Goal: Task Accomplishment & Management: Manage account settings

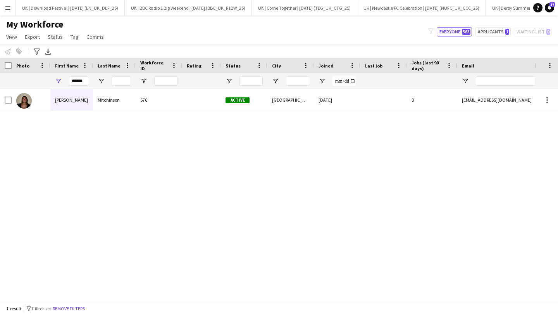
scroll to position [0, 2055]
click at [11, 8] on button "Menu" at bounding box center [8, 8] width 16 height 16
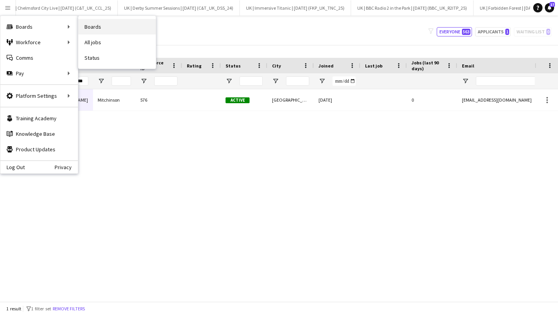
click at [95, 28] on link "Boards" at bounding box center [117, 27] width 78 height 16
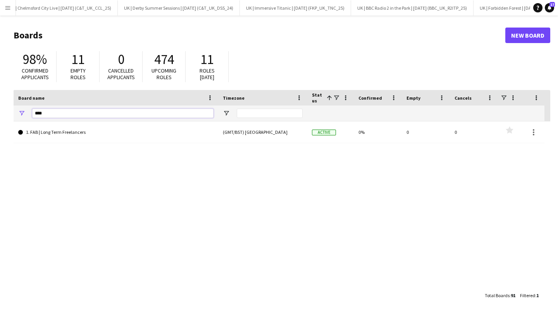
click at [48, 116] on input "****" at bounding box center [122, 113] width 181 height 9
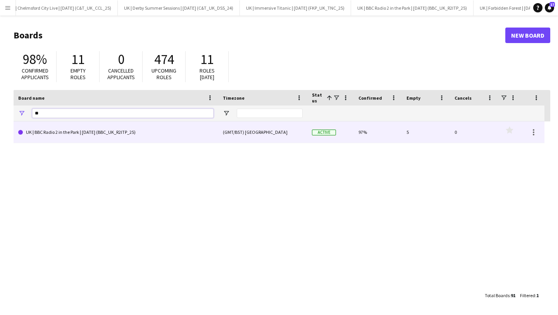
type input "**"
click at [86, 135] on link "UK | BBC Radio 2 in the Park | [DATE] (BBC_UK_R2ITP_25)" at bounding box center [115, 132] width 195 height 22
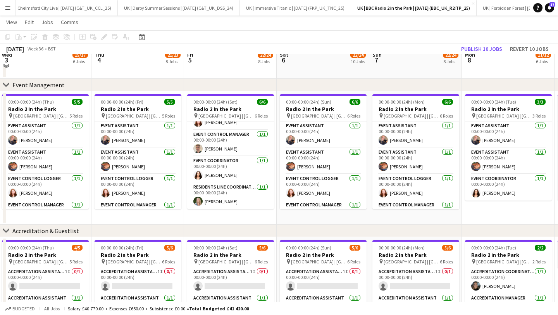
scroll to position [55, 0]
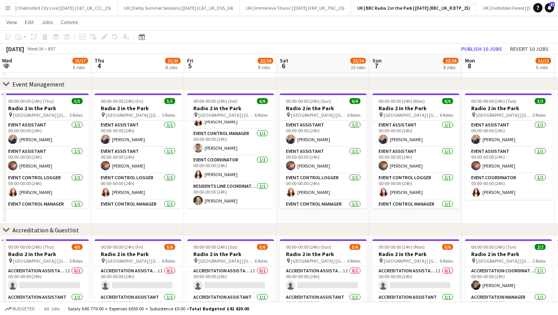
click at [3, 5] on button "Menu" at bounding box center [8, 8] width 16 height 16
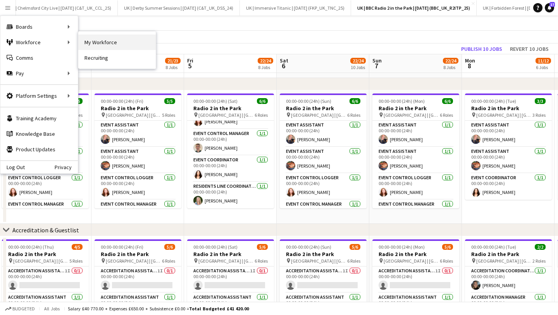
click at [92, 40] on link "My Workforce" at bounding box center [117, 43] width 78 height 16
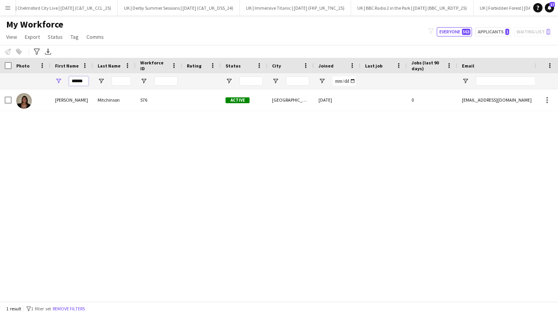
click at [76, 79] on input "******" at bounding box center [78, 80] width 19 height 9
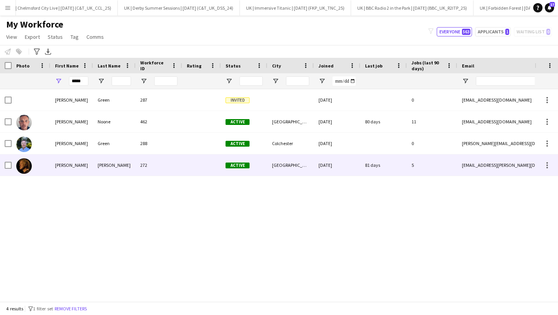
click at [132, 161] on div "[PERSON_NAME]" at bounding box center [114, 164] width 43 height 21
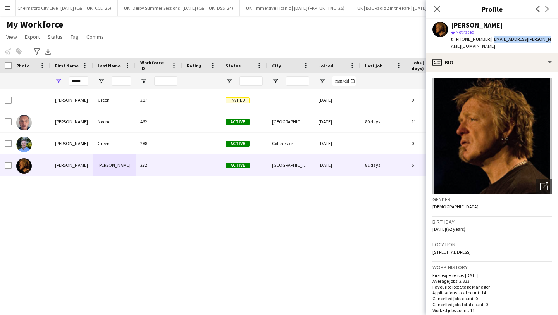
drag, startPoint x: 552, startPoint y: 40, endPoint x: 492, endPoint y: 40, distance: 60.5
click at [492, 40] on app-profile-header "[PERSON_NAME] star Not rated t. [PHONE_NUMBER] | [EMAIL_ADDRESS][PERSON_NAME][D…" at bounding box center [492, 36] width 132 height 35
copy span "[EMAIL_ADDRESS][PERSON_NAME][DOMAIN_NAME]"
drag, startPoint x: 487, startPoint y: 39, endPoint x: 462, endPoint y: 40, distance: 25.2
click at [462, 40] on span "t. [PHONE_NUMBER]" at bounding box center [471, 39] width 40 height 6
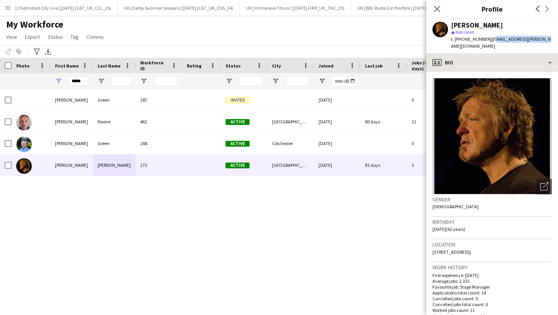
copy span "07850489867"
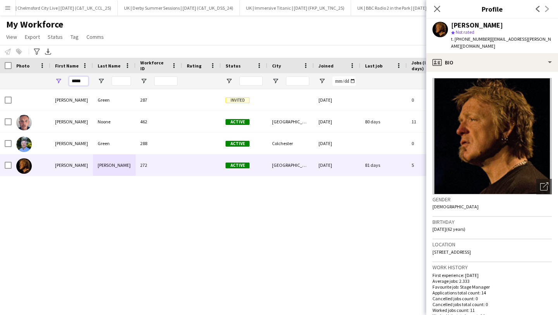
click at [79, 82] on input "*****" at bounding box center [78, 80] width 19 height 9
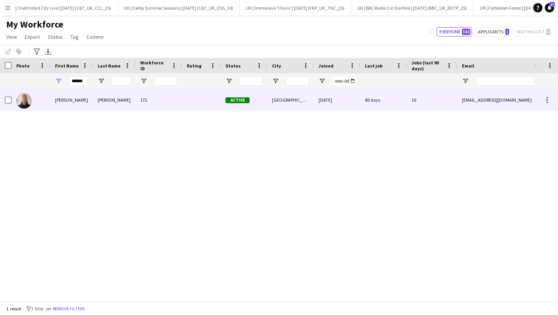
click at [92, 100] on div "[PERSON_NAME]" at bounding box center [71, 99] width 43 height 21
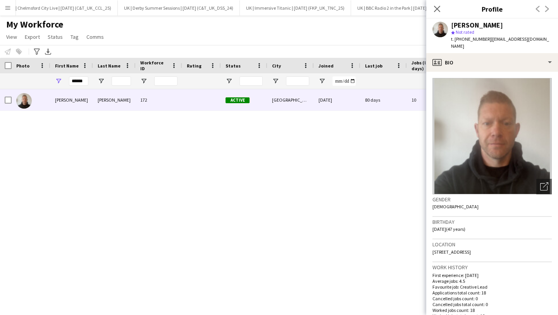
click at [543, 39] on span "| [EMAIL_ADDRESS][DOMAIN_NAME]" at bounding box center [500, 42] width 98 height 13
drag, startPoint x: 547, startPoint y: 39, endPoint x: 488, endPoint y: 38, distance: 58.9
click at [488, 39] on div "[PERSON_NAME] star Not rated t. [PHONE_NUMBER] | [EMAIL_ADDRESS][DOMAIN_NAME]" at bounding box center [492, 36] width 132 height 35
copy span "[EMAIL_ADDRESS][DOMAIN_NAME]"
drag, startPoint x: 486, startPoint y: 38, endPoint x: 462, endPoint y: 39, distance: 23.3
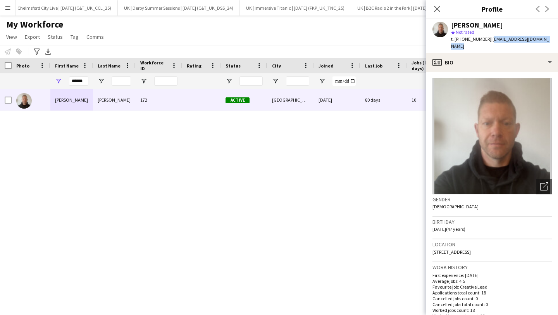
click at [462, 39] on div "t. [PHONE_NUMBER] | [EMAIL_ADDRESS][DOMAIN_NAME]" at bounding box center [501, 43] width 101 height 14
copy span "7720286625"
click at [83, 80] on input "******" at bounding box center [78, 80] width 19 height 9
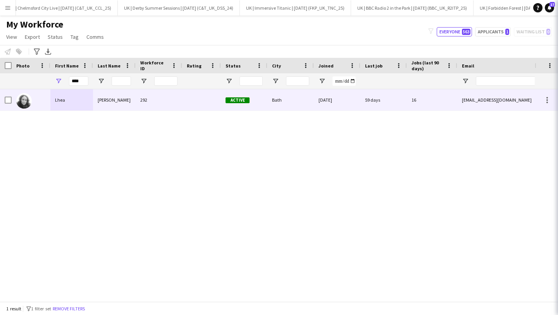
click at [94, 102] on div "[PERSON_NAME]" at bounding box center [114, 99] width 43 height 21
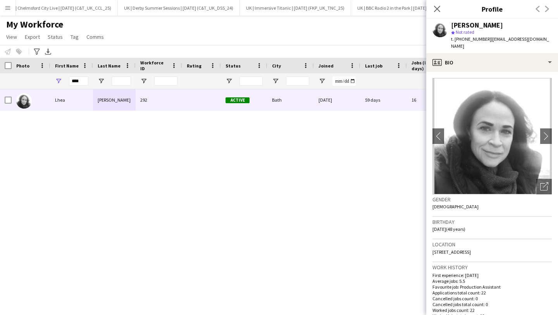
drag, startPoint x: 543, startPoint y: 36, endPoint x: 489, endPoint y: 36, distance: 53.9
click at [489, 37] on div "[PERSON_NAME] star Not rated t. [PHONE_NUMBER] | [EMAIL_ADDRESS][DOMAIN_NAME]" at bounding box center [492, 36] width 132 height 35
copy span "[EMAIL_ADDRESS][DOMAIN_NAME]"
drag, startPoint x: 487, startPoint y: 40, endPoint x: 462, endPoint y: 40, distance: 24.4
click at [462, 40] on span "t. [PHONE_NUMBER]" at bounding box center [471, 39] width 40 height 6
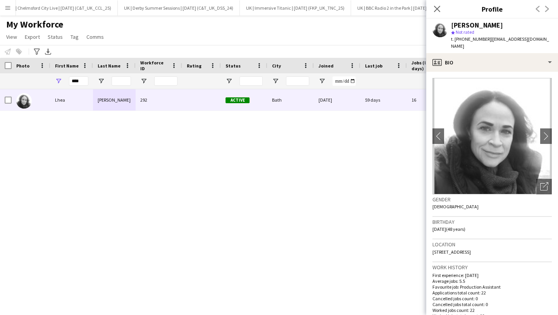
copy span "07535351206"
click at [69, 79] on input "****" at bounding box center [78, 80] width 19 height 9
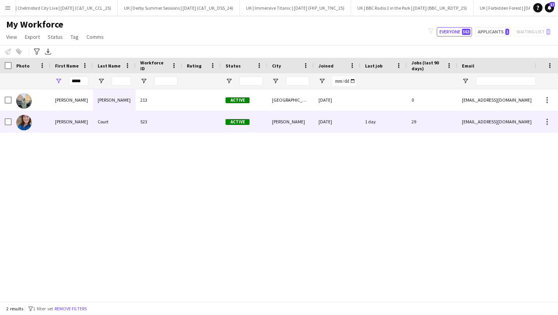
click at [103, 120] on div "Court" at bounding box center [114, 121] width 43 height 21
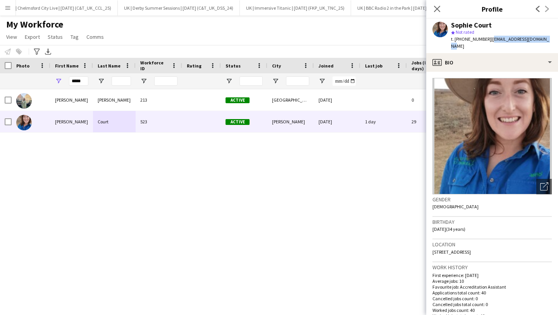
drag, startPoint x: 545, startPoint y: 40, endPoint x: 489, endPoint y: 40, distance: 56.6
click at [489, 40] on div "Sophie Court star Not rated t. [PHONE_NUMBER] | [EMAIL_ADDRESS][DOMAIN_NAME]" at bounding box center [492, 36] width 132 height 35
copy span "[EMAIL_ADDRESS][DOMAIN_NAME]"
drag, startPoint x: 485, startPoint y: 39, endPoint x: 461, endPoint y: 40, distance: 23.7
click at [461, 40] on span "t. [PHONE_NUMBER]" at bounding box center [471, 39] width 40 height 6
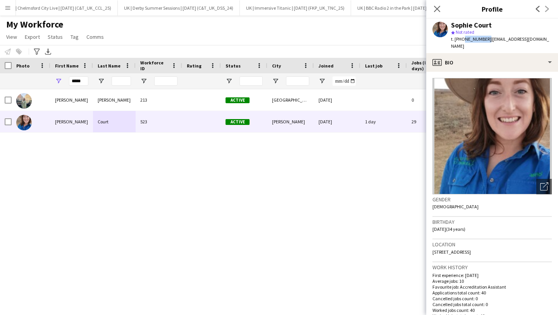
copy span "7766597844"
click at [88, 82] on div "*****" at bounding box center [71, 81] width 43 height 16
click at [86, 82] on input "*****" at bounding box center [78, 80] width 19 height 9
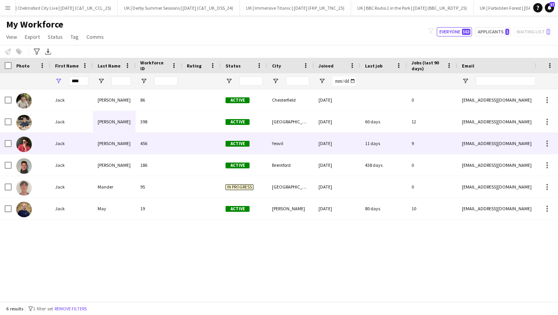
click at [156, 148] on div "456" at bounding box center [159, 143] width 47 height 21
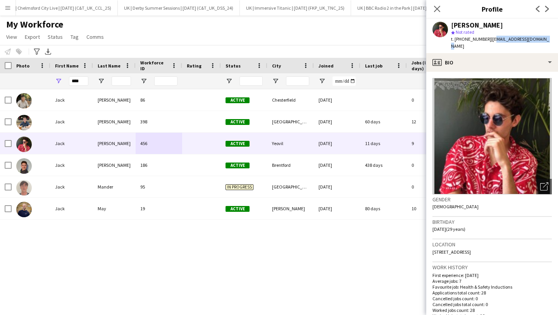
drag, startPoint x: 547, startPoint y: 38, endPoint x: 488, endPoint y: 37, distance: 58.2
click at [488, 37] on div "[PERSON_NAME] star Not rated t. [PHONE_NUMBER] | [EMAIL_ADDRESS][DOMAIN_NAME]" at bounding box center [492, 36] width 132 height 35
copy span "[EMAIL_ADDRESS][DOMAIN_NAME]"
drag, startPoint x: 485, startPoint y: 40, endPoint x: 461, endPoint y: 39, distance: 24.0
click at [461, 39] on span "t. [PHONE_NUMBER]" at bounding box center [471, 39] width 40 height 6
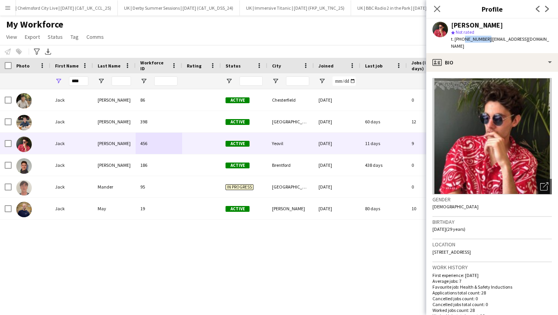
copy span "7565337902"
click at [80, 83] on input "****" at bounding box center [78, 80] width 19 height 9
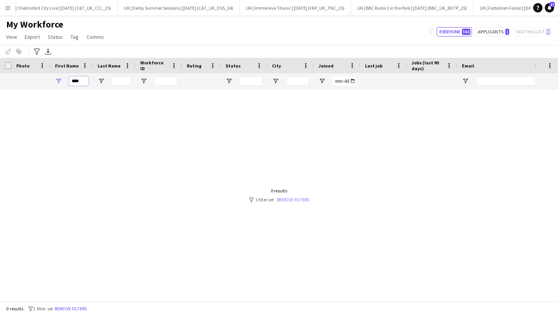
type input "****"
click at [286, 200] on link "Remove filters" at bounding box center [293, 200] width 32 height 6
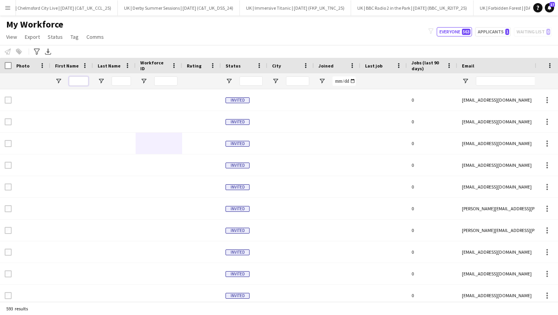
click at [83, 83] on input "First Name Filter Input" at bounding box center [78, 80] width 19 height 9
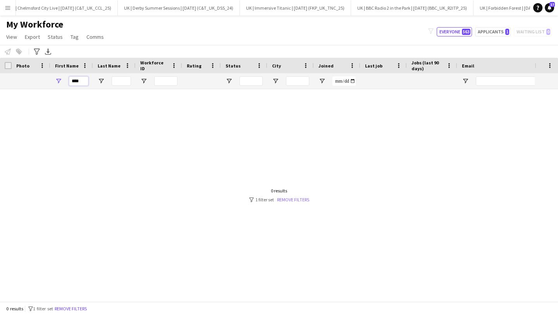
type input "****"
click at [299, 198] on link "Remove filters" at bounding box center [293, 200] width 32 height 6
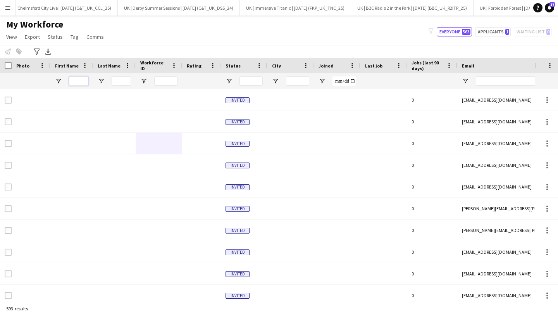
click at [87, 82] on input "First Name Filter Input" at bounding box center [78, 80] width 19 height 9
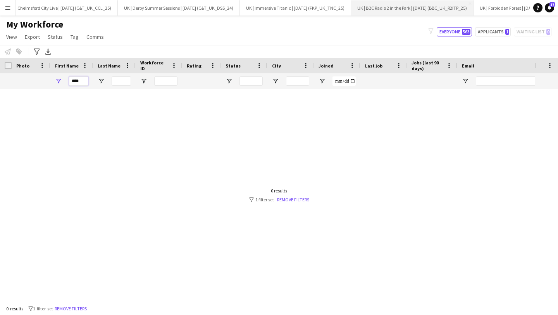
type input "****"
click at [6, 10] on app-icon "Menu" at bounding box center [8, 8] width 6 height 6
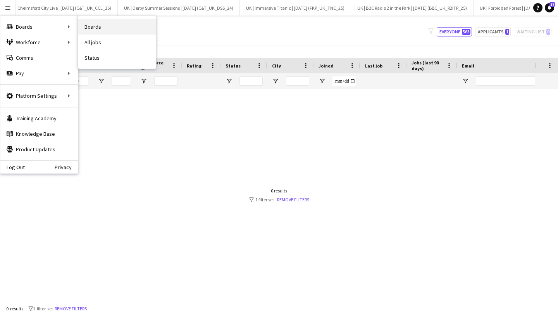
click at [92, 25] on link "Boards" at bounding box center [117, 27] width 78 height 16
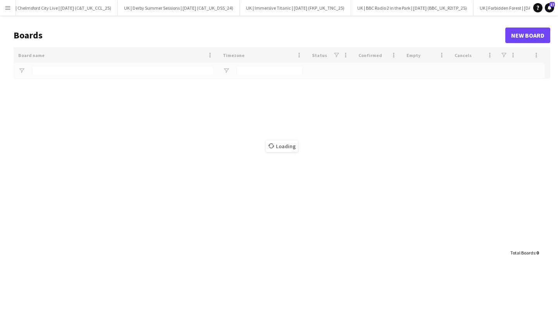
type input "**"
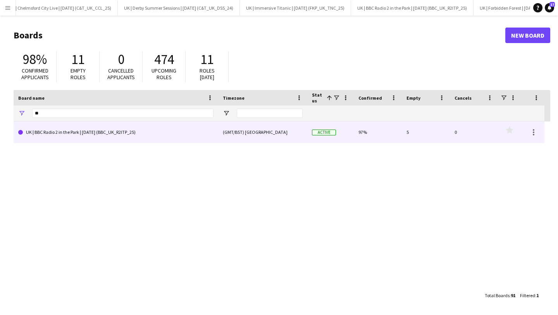
click at [55, 141] on link "UK | BBC Radio 2 in the Park | [DATE] (BBC_UK_R2ITP_25)" at bounding box center [115, 132] width 195 height 22
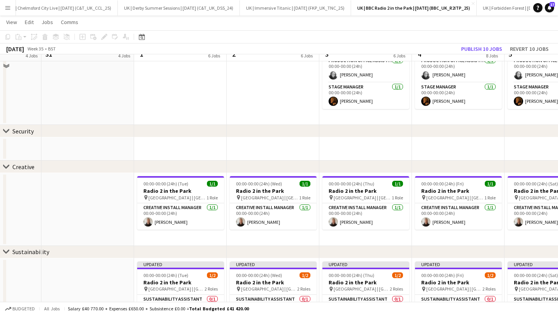
scroll to position [893, 0]
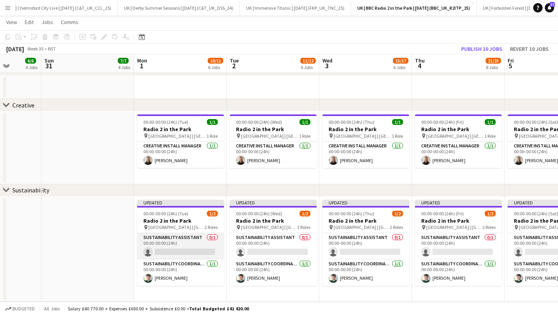
click at [171, 235] on app-card-role "Sustainability Assistant 0/1 00:00-00:00 (24h) single-neutral-actions" at bounding box center [180, 246] width 87 height 26
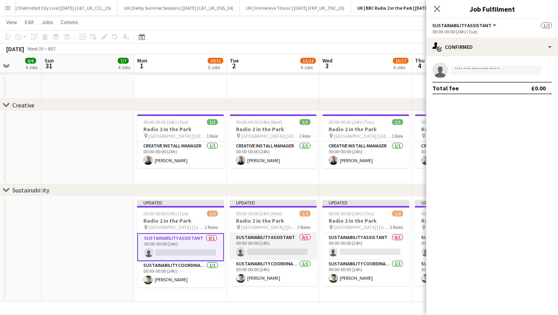
click at [282, 233] on app-card-role "Sustainability Assistant 0/1 00:00-00:00 (24h) single-neutral-actions" at bounding box center [273, 246] width 87 height 26
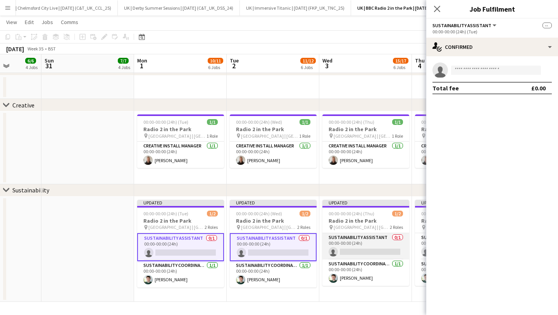
click at [354, 236] on app-card-role "Sustainability Assistant 0/1 00:00-00:00 (24h) single-neutral-actions" at bounding box center [366, 246] width 87 height 26
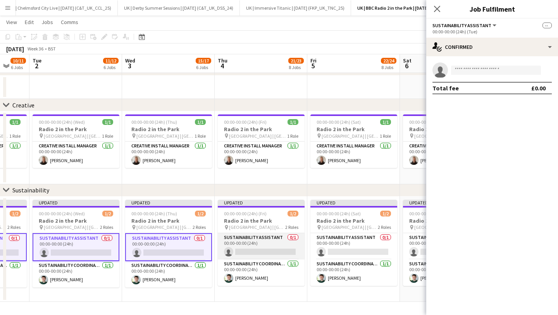
click at [267, 240] on app-card-role "Sustainability Assistant 0/1 00:00-00:00 (24h) single-neutral-actions" at bounding box center [261, 246] width 87 height 26
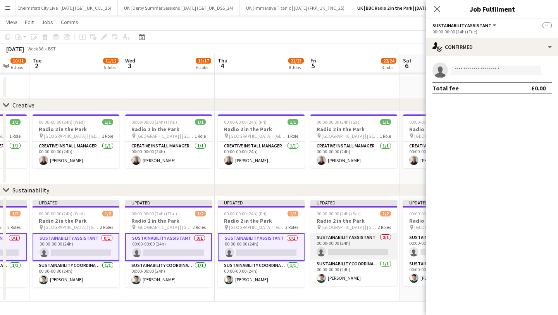
click at [337, 241] on app-card-role "Sustainability Assistant 0/1 00:00-00:00 (24h) single-neutral-actions" at bounding box center [354, 246] width 87 height 26
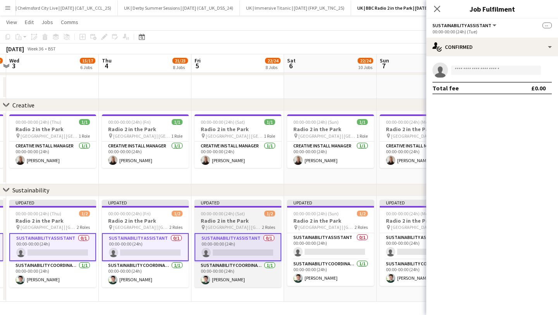
click at [337, 241] on app-card-role "Sustainability Assistant 0/1 00:00-00:00 (24h) single-neutral-actions" at bounding box center [330, 246] width 87 height 26
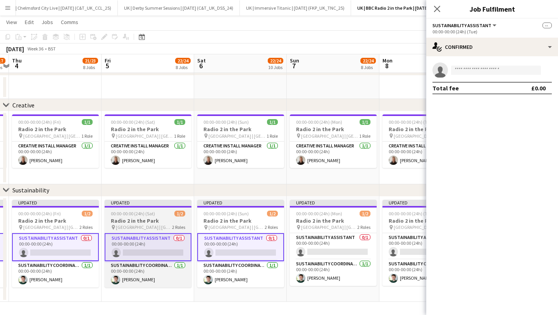
scroll to position [0, 271]
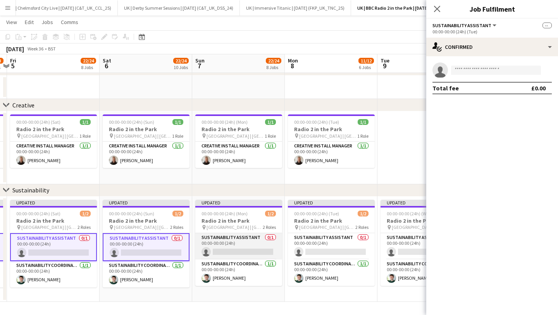
click at [267, 243] on app-card-role "Sustainability Assistant 0/1 00:00-00:00 (24h) single-neutral-actions" at bounding box center [238, 246] width 87 height 26
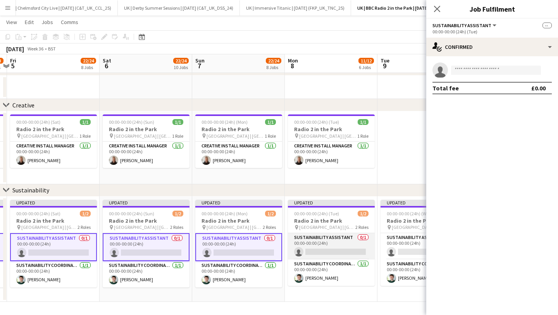
click at [330, 247] on app-card-role "Sustainability Assistant 0/1 00:00-00:00 (24h) single-neutral-actions" at bounding box center [331, 246] width 87 height 26
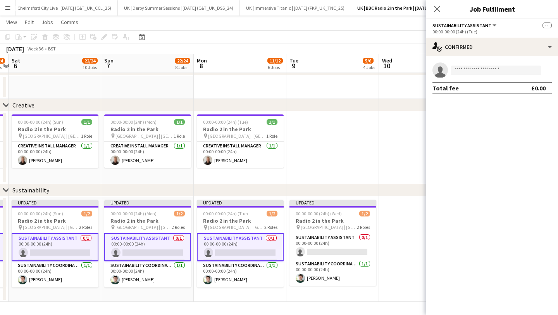
scroll to position [0, 381]
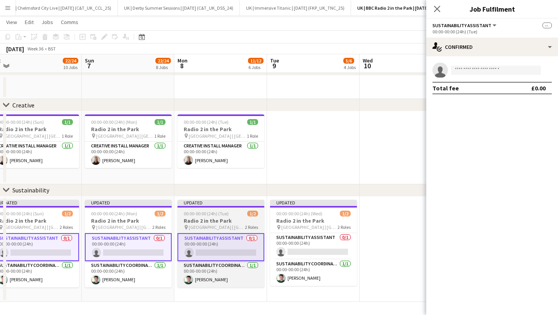
click at [330, 247] on app-card-role "Sustainability Assistant 0/1 00:00-00:00 (24h) single-neutral-actions" at bounding box center [313, 246] width 87 height 26
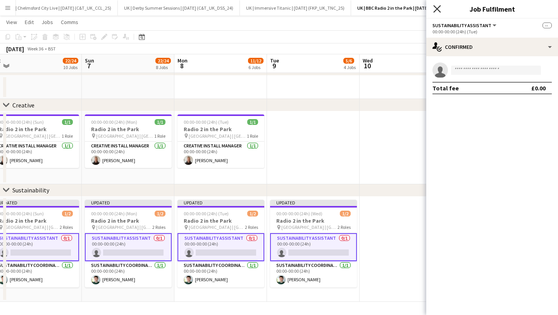
click at [439, 10] on icon "Close pop-in" at bounding box center [436, 8] width 7 height 7
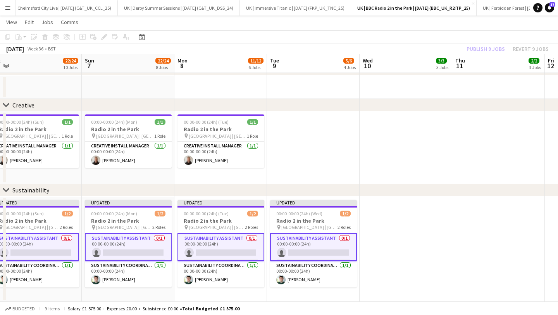
click at [12, 6] on button "Menu" at bounding box center [8, 8] width 16 height 16
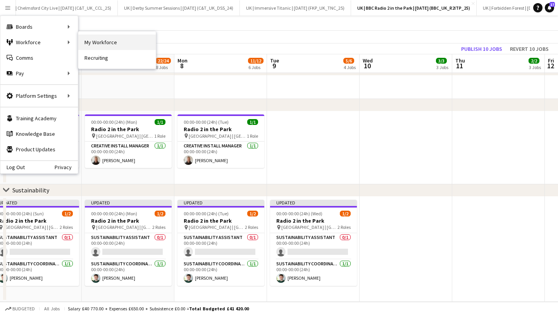
click at [93, 43] on link "My Workforce" at bounding box center [117, 43] width 78 height 16
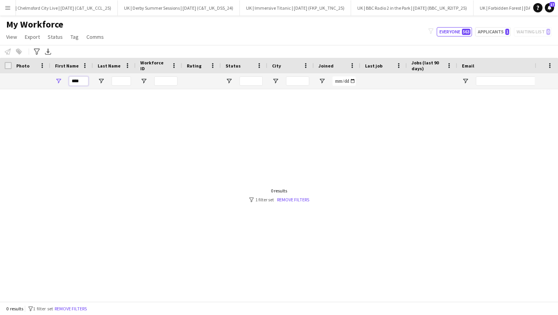
click at [75, 83] on input "****" at bounding box center [78, 80] width 19 height 9
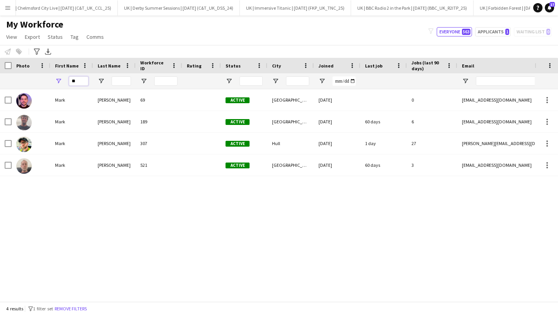
type input "*"
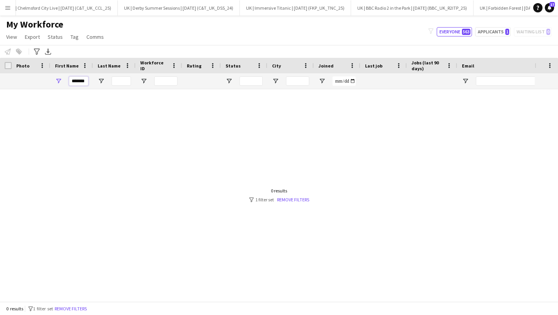
click at [71, 81] on input "*******" at bounding box center [78, 80] width 19 height 9
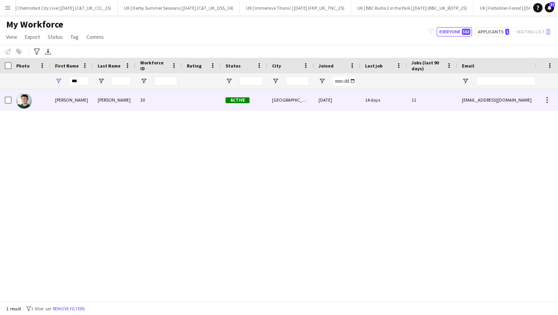
click at [111, 104] on div "[PERSON_NAME]" at bounding box center [114, 99] width 43 height 21
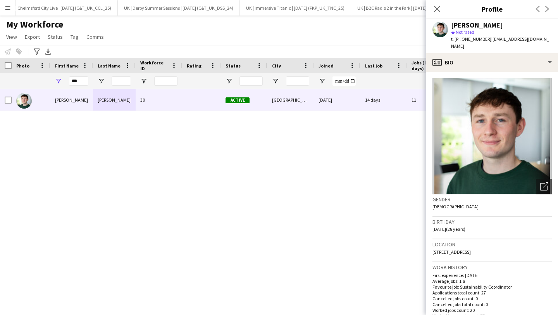
drag, startPoint x: 551, startPoint y: 39, endPoint x: 487, endPoint y: 40, distance: 63.6
click at [487, 40] on div "[PERSON_NAME] star Not rated t. [PHONE_NUMBER] | [EMAIL_ADDRESS][DOMAIN_NAME]" at bounding box center [492, 36] width 132 height 35
drag, startPoint x: 485, startPoint y: 40, endPoint x: 462, endPoint y: 40, distance: 23.7
click at [462, 40] on span "t. [PHONE_NUMBER]" at bounding box center [471, 39] width 40 height 6
click at [76, 82] on input "***" at bounding box center [78, 80] width 19 height 9
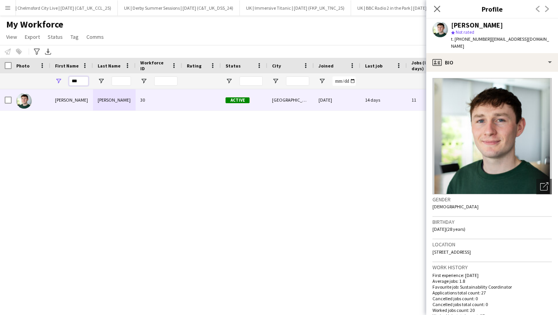
click at [79, 81] on input "***" at bounding box center [78, 80] width 19 height 9
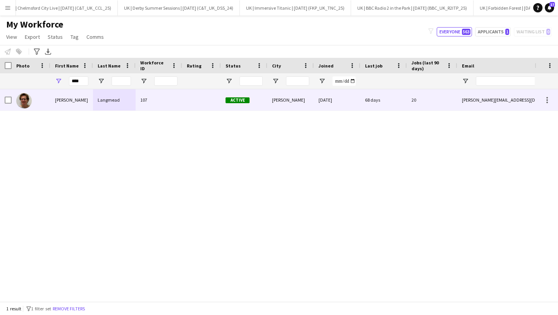
click at [112, 98] on div "Langmead" at bounding box center [114, 99] width 43 height 21
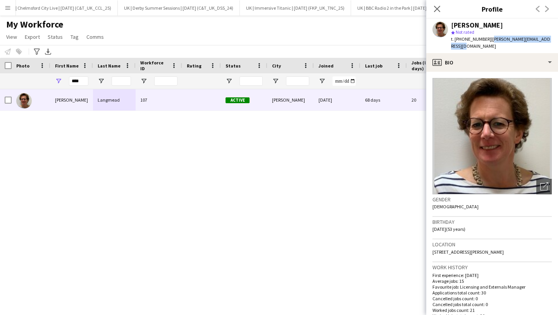
drag, startPoint x: 552, startPoint y: 39, endPoint x: 488, endPoint y: 38, distance: 64.0
click at [488, 39] on div "[PERSON_NAME] star Not rated t. [PHONE_NUMBER] | [PERSON_NAME][EMAIL_ADDRESS][D…" at bounding box center [492, 36] width 132 height 35
click at [81, 81] on input "****" at bounding box center [78, 80] width 19 height 9
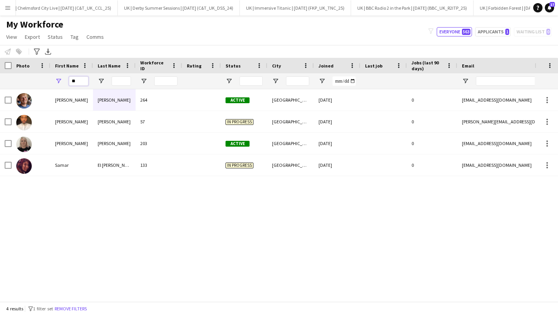
type input "*"
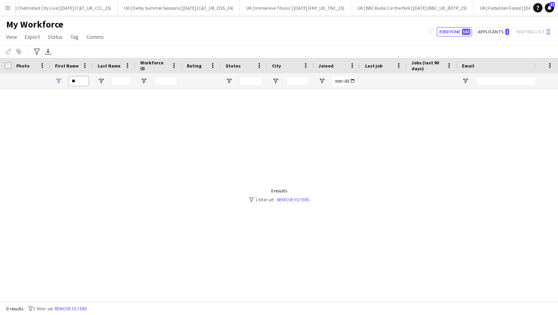
type input "***"
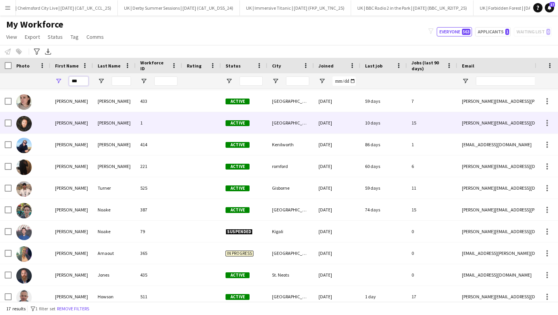
scroll to position [157, 0]
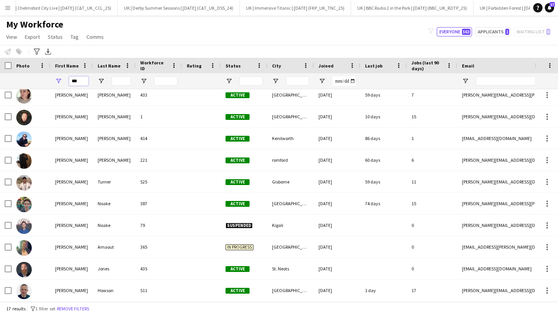
click at [72, 80] on input "***" at bounding box center [78, 80] width 19 height 9
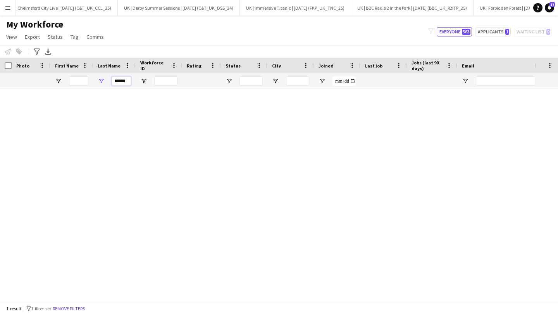
scroll to position [0, 0]
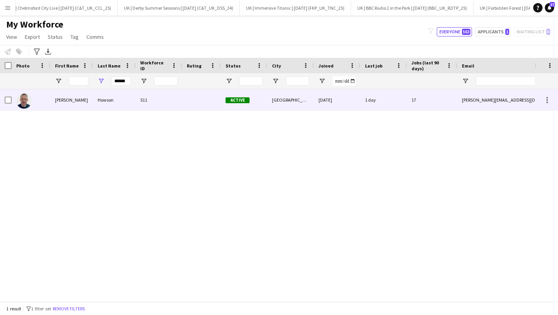
click at [83, 106] on div "[PERSON_NAME]" at bounding box center [71, 99] width 43 height 21
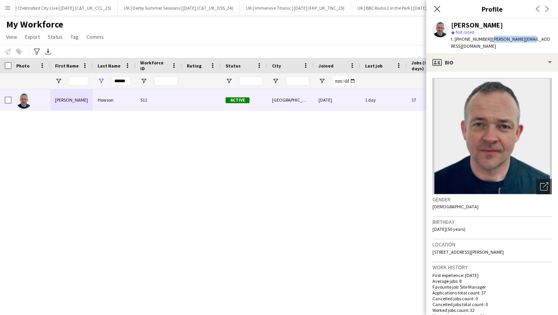
drag, startPoint x: 537, startPoint y: 39, endPoint x: 488, endPoint y: 41, distance: 49.3
click at [488, 41] on div "[PERSON_NAME] star Not rated t. [PHONE_NUMBER] | [PERSON_NAME][EMAIL_ADDRESS][D…" at bounding box center [492, 36] width 132 height 35
drag, startPoint x: 486, startPoint y: 39, endPoint x: 461, endPoint y: 41, distance: 24.9
click at [461, 41] on div "t. [PHONE_NUMBER] | [PERSON_NAME][EMAIL_ADDRESS][DOMAIN_NAME]" at bounding box center [501, 43] width 101 height 14
click at [85, 84] on input "First Name Filter Input" at bounding box center [78, 80] width 19 height 9
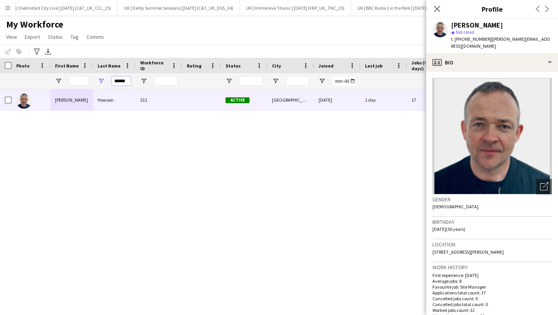
click at [115, 80] on input "******" at bounding box center [121, 80] width 19 height 9
click at [115, 79] on input "******" at bounding box center [121, 80] width 19 height 9
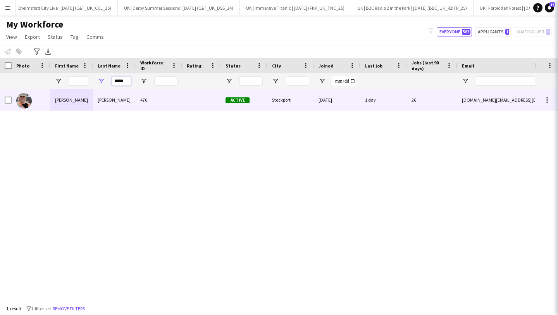
type input "*****"
click at [107, 108] on div "[PERSON_NAME]" at bounding box center [114, 99] width 43 height 21
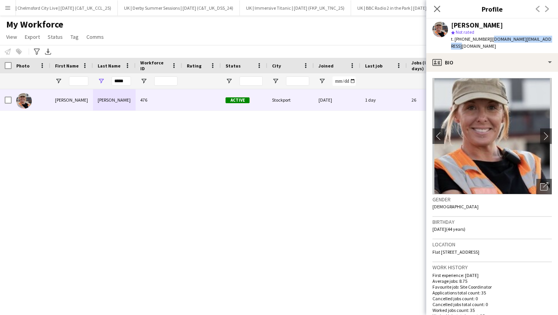
drag, startPoint x: 536, startPoint y: 40, endPoint x: 488, endPoint y: 41, distance: 48.1
click at [488, 41] on div "[PERSON_NAME] star Not rated t. [PHONE_NUMBER] | [DOMAIN_NAME][EMAIL_ADDRESS][D…" at bounding box center [492, 36] width 132 height 35
drag, startPoint x: 485, startPoint y: 40, endPoint x: 466, endPoint y: 40, distance: 18.6
click at [461, 40] on span "t. [PHONE_NUMBER]" at bounding box center [471, 39] width 40 height 6
click at [7, 8] on app-icon "Menu" at bounding box center [8, 8] width 6 height 6
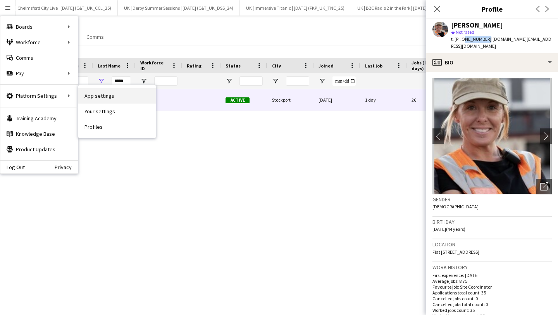
click at [98, 98] on link "App settings" at bounding box center [117, 96] width 78 height 16
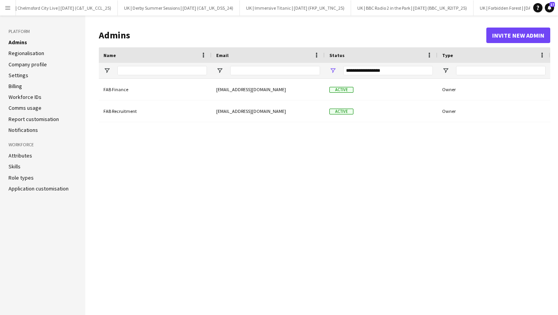
click at [22, 175] on link "Role types" at bounding box center [21, 177] width 25 height 7
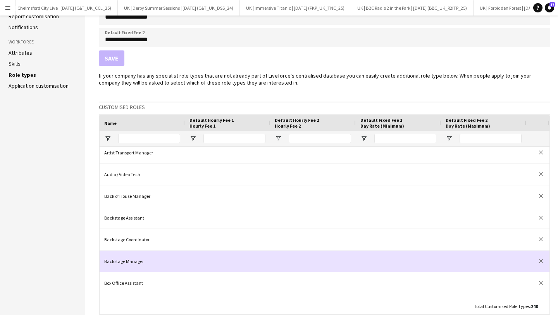
scroll to position [1230, 0]
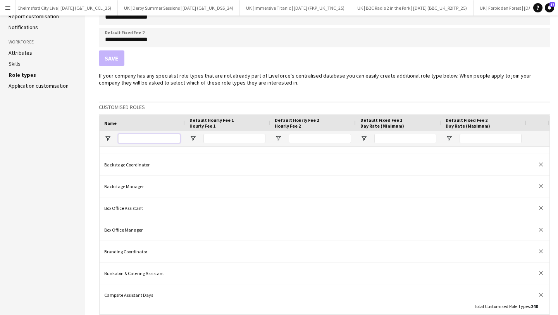
click at [155, 142] on input "Name Filter Input" at bounding box center [149, 138] width 62 height 9
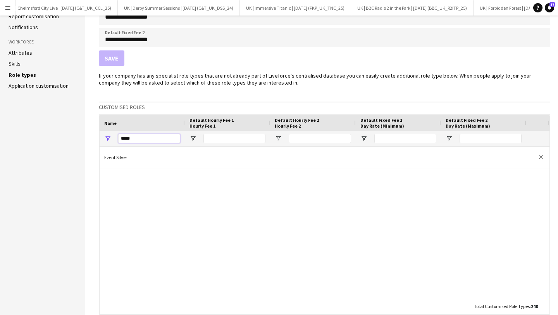
scroll to position [0, 0]
type input "*"
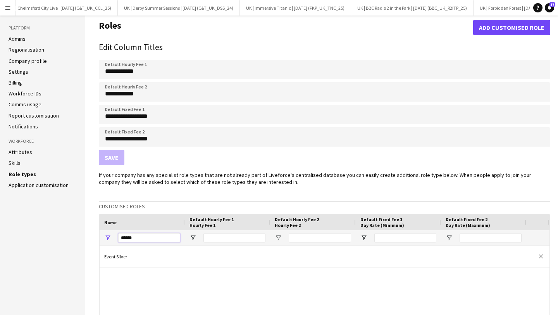
type input "******"
click at [493, 28] on button "Add customised role" at bounding box center [511, 28] width 77 height 16
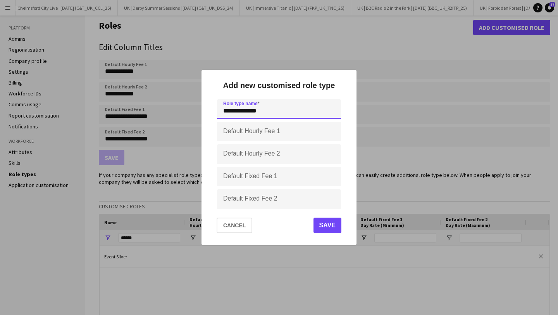
type input "**********"
click at [337, 224] on button "Save" at bounding box center [328, 225] width 28 height 16
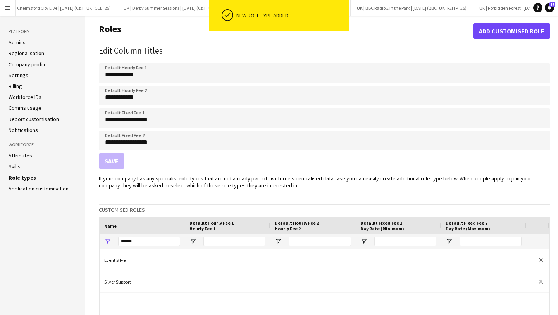
click at [5, 7] on app-icon "Menu" at bounding box center [8, 8] width 6 height 6
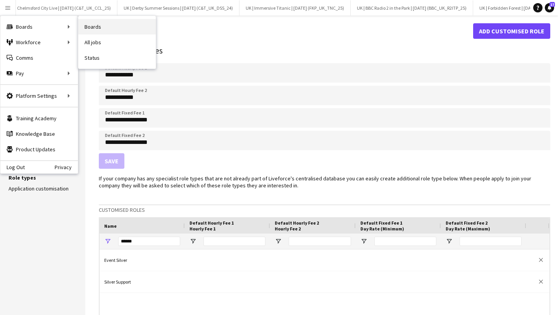
click at [113, 31] on link "Boards" at bounding box center [117, 27] width 78 height 16
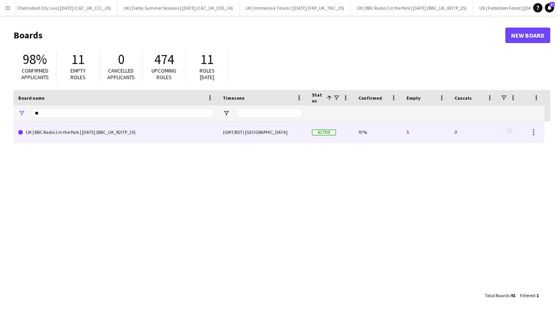
click at [182, 135] on link "UK | BBC Radio 2 in the Park | [DATE] (BBC_UK_R2ITP_25)" at bounding box center [115, 132] width 195 height 22
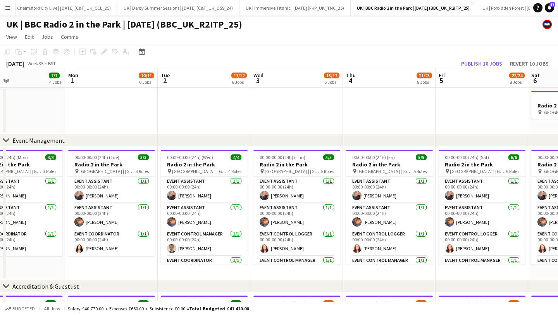
scroll to position [0, 232]
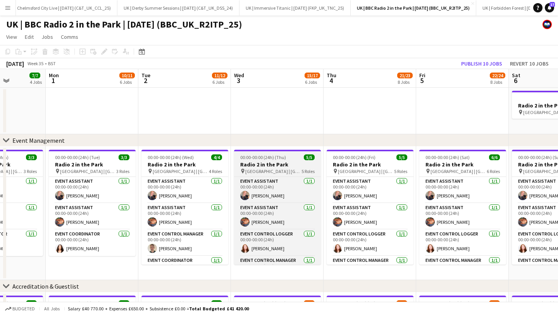
click at [270, 169] on span "[GEOGRAPHIC_DATA] | [GEOGRAPHIC_DATA], [GEOGRAPHIC_DATA]" at bounding box center [273, 171] width 56 height 6
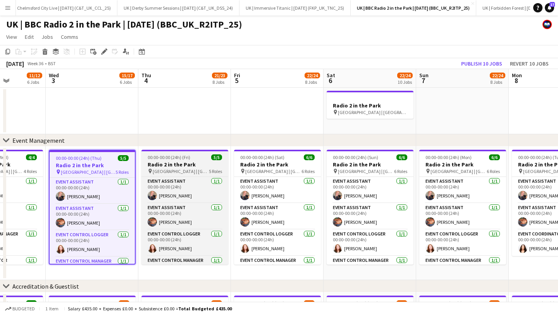
scroll to position [0, 311]
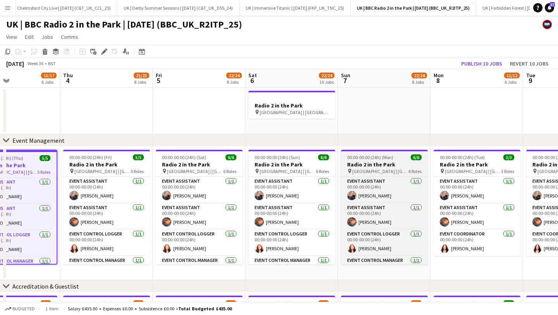
click at [392, 172] on span "[GEOGRAPHIC_DATA] | [GEOGRAPHIC_DATA], [GEOGRAPHIC_DATA]" at bounding box center [380, 171] width 56 height 6
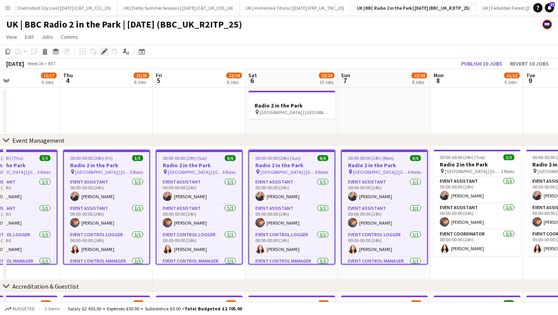
click at [100, 52] on div "Edit" at bounding box center [104, 51] width 9 height 9
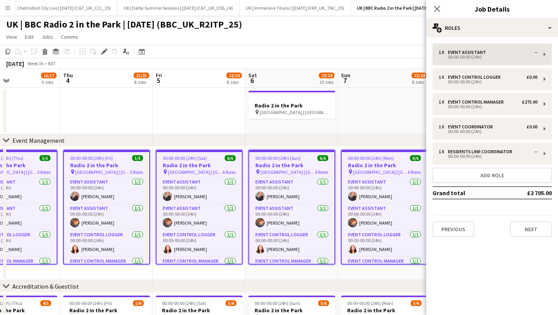
scroll to position [0, 310]
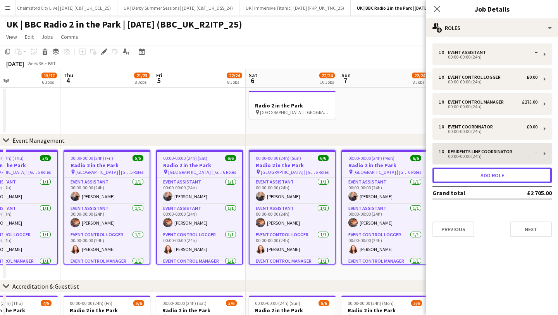
click at [484, 172] on button "Add role" at bounding box center [492, 175] width 119 height 16
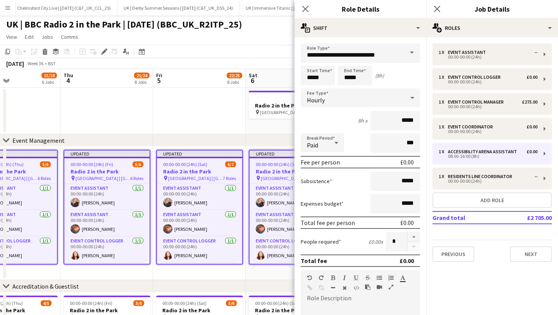
click at [388, 63] on form "**********" at bounding box center [361, 264] width 132 height 442
click at [387, 59] on input "**********" at bounding box center [360, 52] width 119 height 19
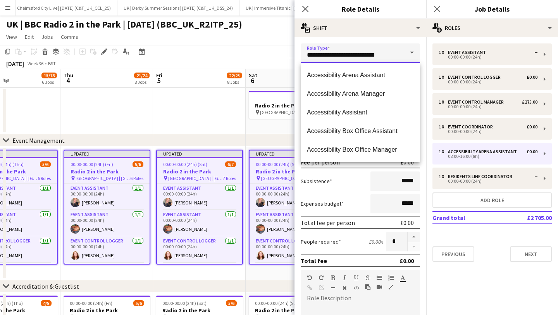
click at [387, 59] on input "**********" at bounding box center [360, 52] width 119 height 19
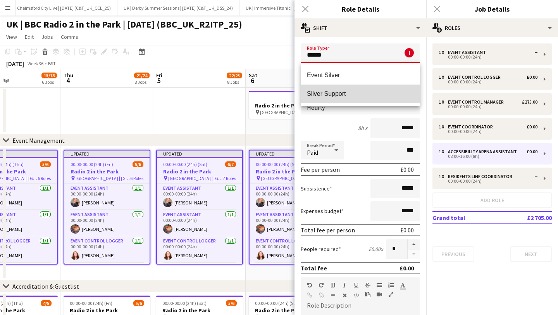
click at [361, 93] on span "Silver Support" at bounding box center [360, 93] width 107 height 7
type input "**********"
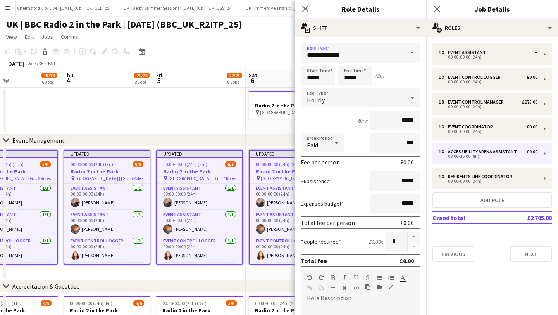
click at [326, 78] on input "*****" at bounding box center [318, 75] width 34 height 19
type input "*****"
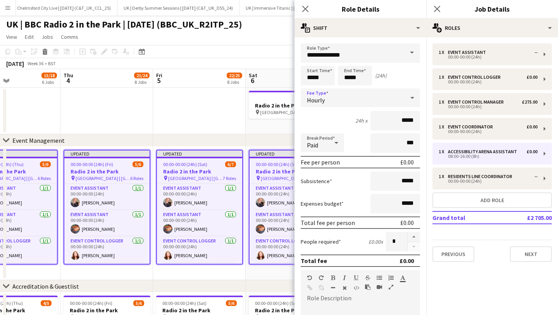
click at [330, 91] on div "Hourly" at bounding box center [353, 97] width 104 height 19
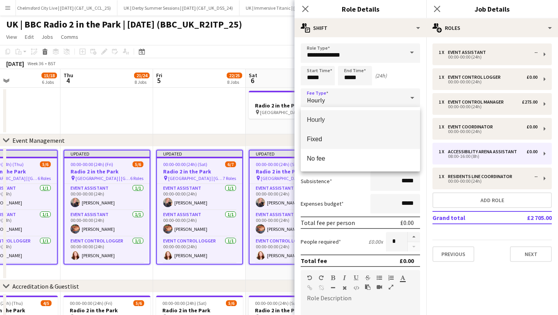
click at [342, 134] on mat-option "Fixed" at bounding box center [360, 138] width 119 height 19
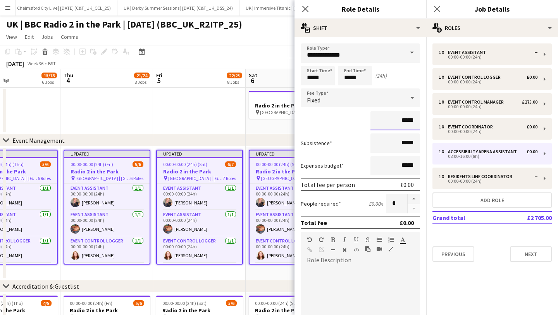
click at [407, 123] on input "*****" at bounding box center [396, 120] width 50 height 19
drag, startPoint x: 407, startPoint y: 123, endPoint x: 371, endPoint y: 87, distance: 51.5
click at [407, 123] on input "*****" at bounding box center [396, 120] width 50 height 19
type input "**"
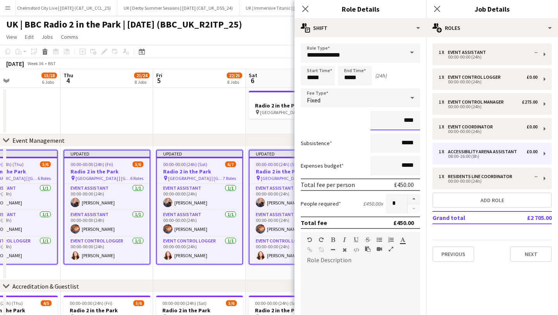
type input "****"
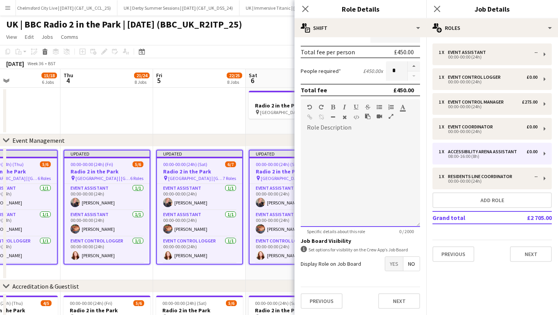
click at [360, 163] on div at bounding box center [360, 180] width 119 height 93
click at [338, 138] on div "**********" at bounding box center [360, 180] width 119 height 93
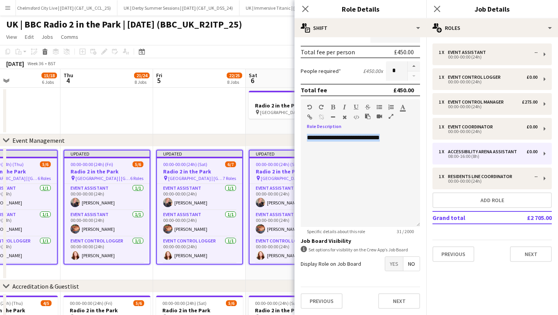
click at [334, 105] on icon "button" at bounding box center [333, 106] width 4 height 5
click at [371, 217] on div "**********" at bounding box center [360, 180] width 119 height 93
click at [400, 300] on button "Next" at bounding box center [399, 301] width 42 height 16
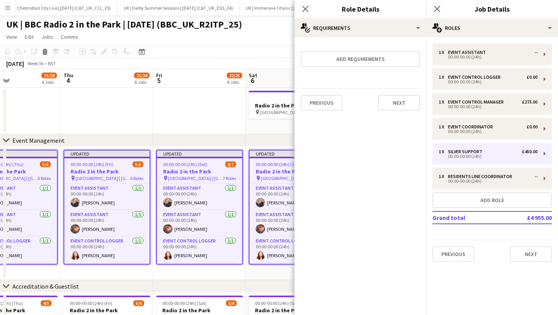
scroll to position [0, 0]
click at [401, 102] on button "Next" at bounding box center [399, 103] width 42 height 16
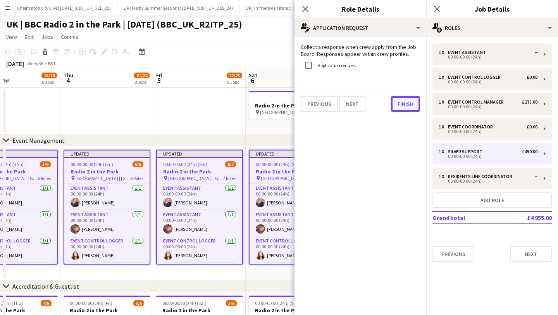
click at [403, 103] on button "Finish" at bounding box center [405, 104] width 29 height 16
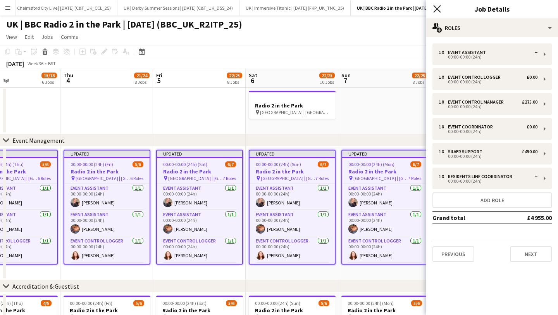
click at [439, 5] on icon "Close pop-in" at bounding box center [436, 8] width 7 height 7
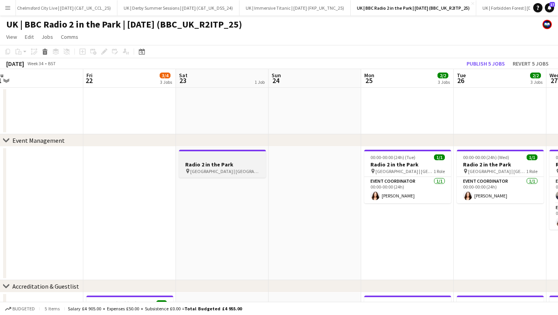
click at [219, 167] on h3 "Radio 2 in the Park" at bounding box center [222, 164] width 87 height 7
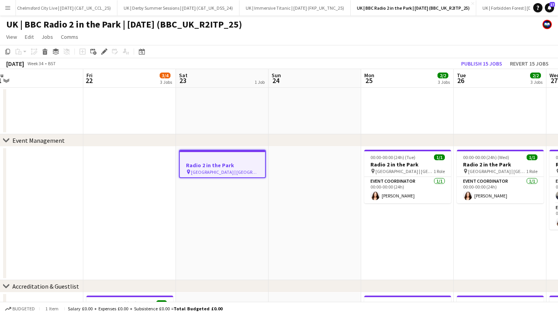
click at [118, 182] on app-date-cell at bounding box center [129, 213] width 93 height 133
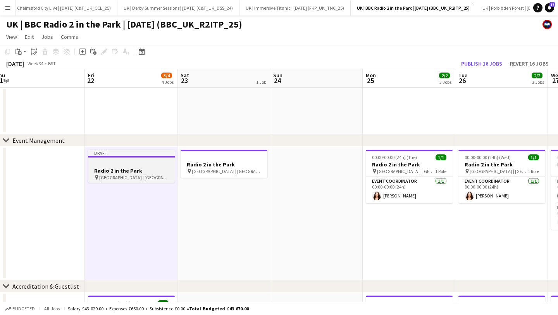
drag, startPoint x: 136, startPoint y: 169, endPoint x: 143, endPoint y: 176, distance: 9.6
click at [136, 169] on h3 "Radio 2 in the Park" at bounding box center [131, 170] width 87 height 7
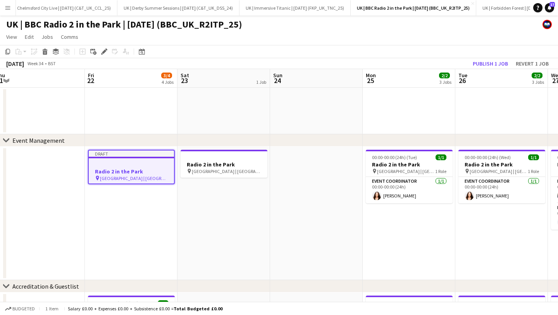
scroll to position [0, 193]
click at [106, 53] on icon "Edit" at bounding box center [104, 51] width 6 height 6
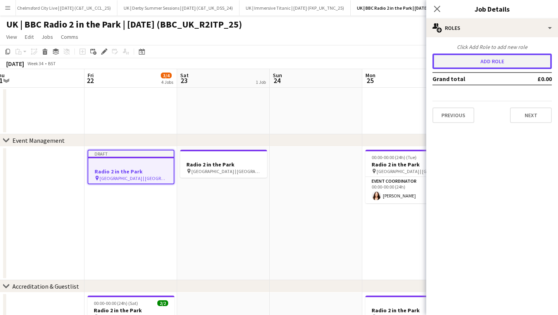
click at [500, 59] on button "Add role" at bounding box center [492, 61] width 119 height 16
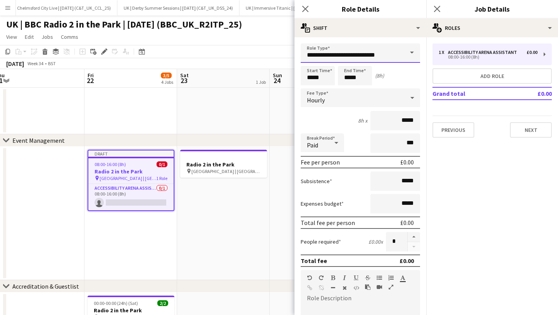
click at [376, 57] on input "**********" at bounding box center [360, 52] width 119 height 19
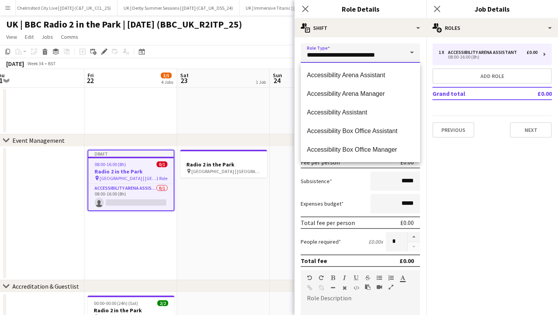
click at [376, 57] on input "**********" at bounding box center [360, 52] width 119 height 19
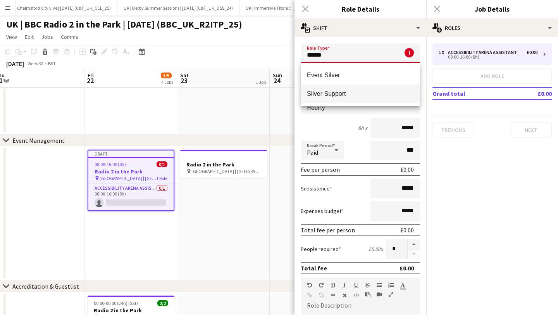
click at [377, 90] on span "Silver Support" at bounding box center [360, 93] width 107 height 7
type input "**********"
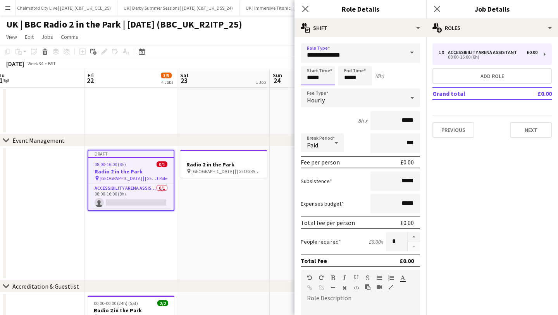
click at [319, 81] on input "*****" at bounding box center [318, 75] width 34 height 19
type input "*****"
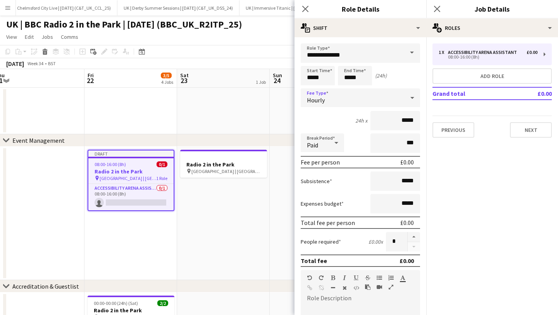
click at [320, 96] on div "Hourly" at bounding box center [353, 97] width 104 height 19
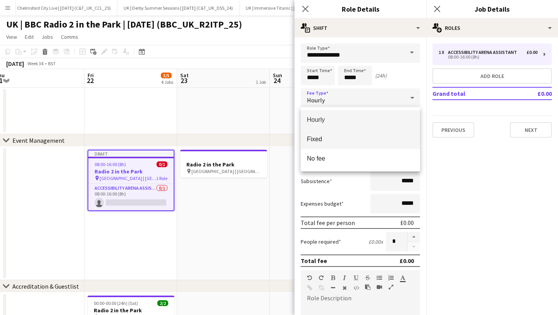
click at [330, 132] on mat-option "Fixed" at bounding box center [360, 138] width 119 height 19
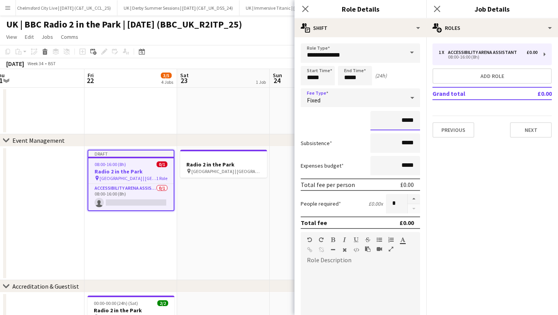
click at [412, 123] on input "*****" at bounding box center [396, 120] width 50 height 19
type input "****"
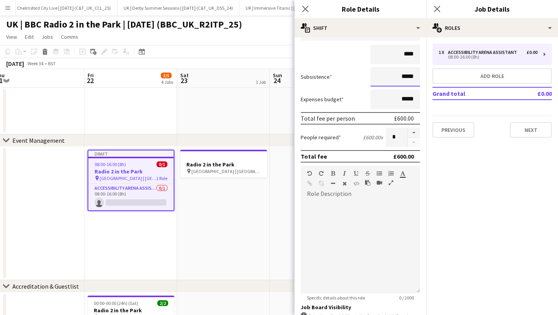
scroll to position [114, 0]
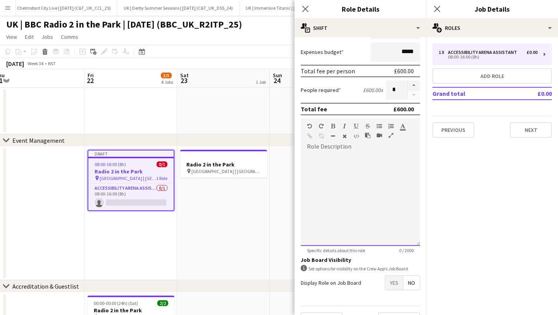
click at [363, 164] on div at bounding box center [360, 199] width 119 height 93
click at [329, 150] on div "**********" at bounding box center [360, 196] width 119 height 98
drag, startPoint x: 329, startPoint y: 150, endPoint x: 327, endPoint y: 156, distance: 6.6
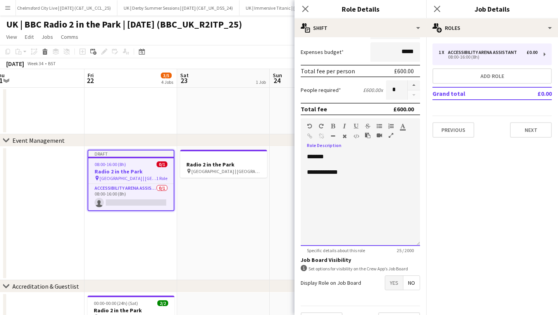
click at [329, 150] on div "**********" at bounding box center [360, 196] width 119 height 98
click at [327, 156] on div "**********" at bounding box center [360, 199] width 119 height 93
click at [334, 126] on icon "button" at bounding box center [333, 125] width 4 height 5
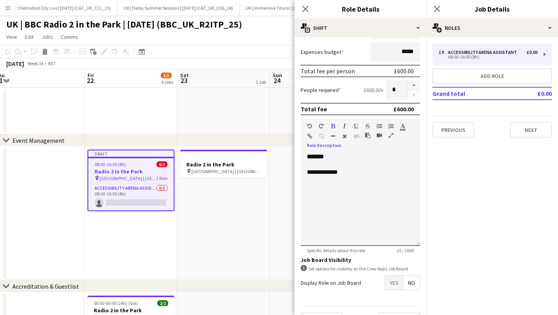
click at [380, 200] on div "**********" at bounding box center [360, 199] width 119 height 93
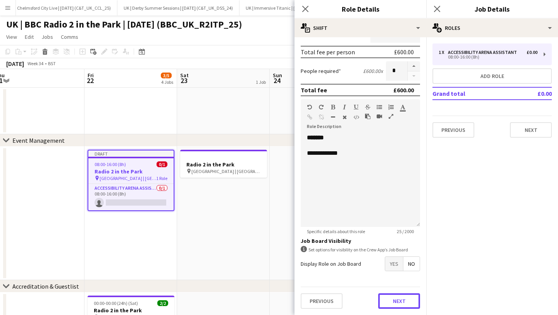
click at [405, 298] on button "Next" at bounding box center [399, 301] width 42 height 16
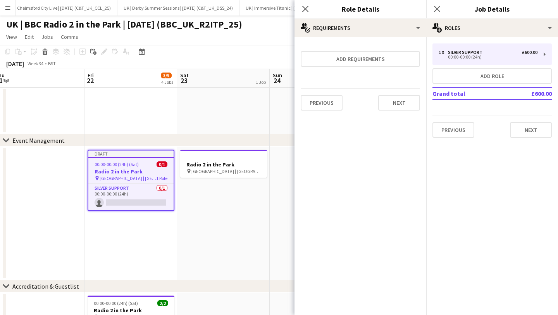
click at [394, 91] on div "Previous Next" at bounding box center [360, 102] width 119 height 28
click at [396, 95] on button "Next" at bounding box center [399, 103] width 42 height 16
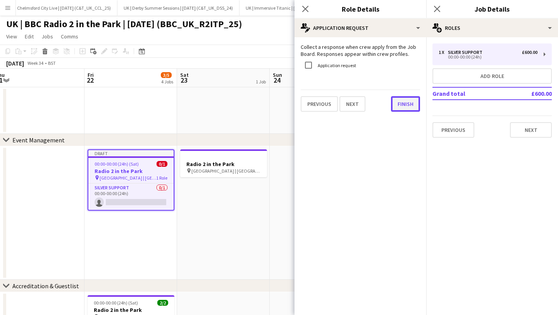
click at [395, 100] on button "Finish" at bounding box center [405, 104] width 29 height 16
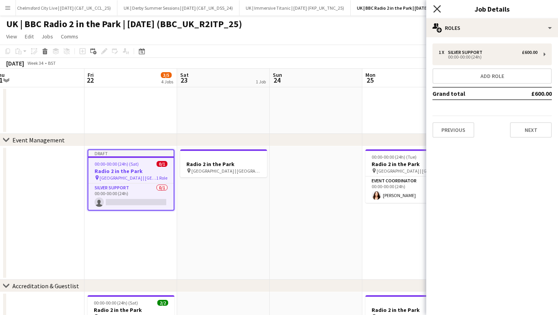
click at [435, 9] on icon "Close pop-in" at bounding box center [436, 8] width 7 height 7
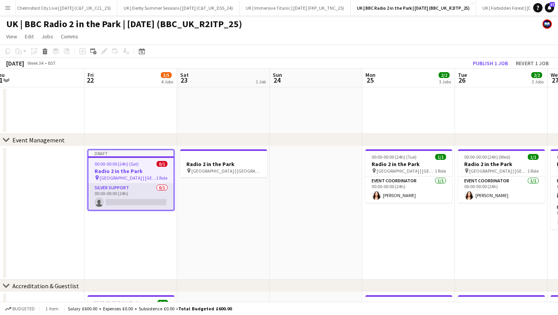
click at [113, 203] on app-card-role "Silver Support 0/1 00:00-00:00 (24h) single-neutral-actions" at bounding box center [130, 196] width 85 height 26
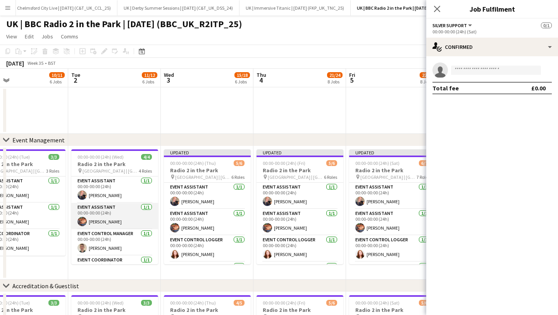
scroll to position [0, 236]
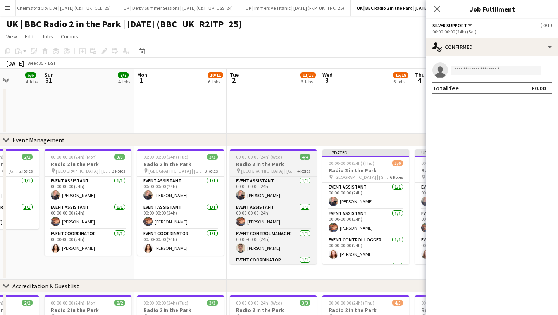
click at [259, 161] on h3 "Radio 2 in the Park" at bounding box center [273, 163] width 87 height 7
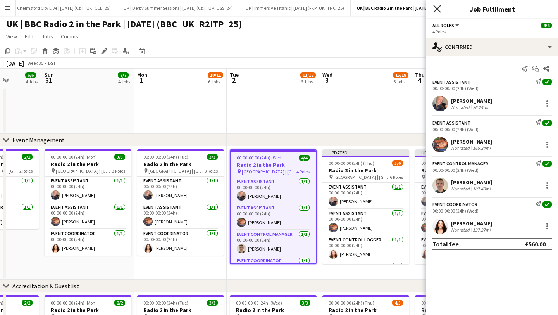
drag, startPoint x: 441, startPoint y: 6, endPoint x: 252, endPoint y: 159, distance: 242.8
click at [441, 6] on app-icon "Close pop-in" at bounding box center [437, 8] width 11 height 11
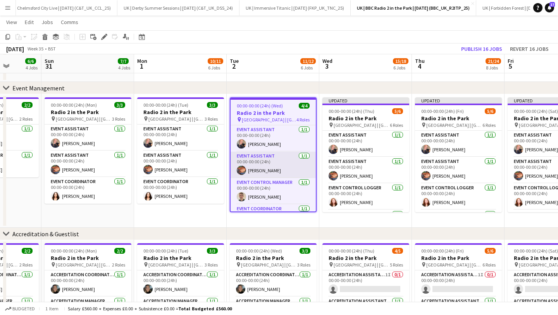
scroll to position [52, 0]
click at [178, 214] on app-date-cell "00:00-00:00 (24h) (Tue) 3/3 Radio 2 in the Park pin [GEOGRAPHIC_DATA] | [GEOGRA…" at bounding box center [180, 160] width 93 height 133
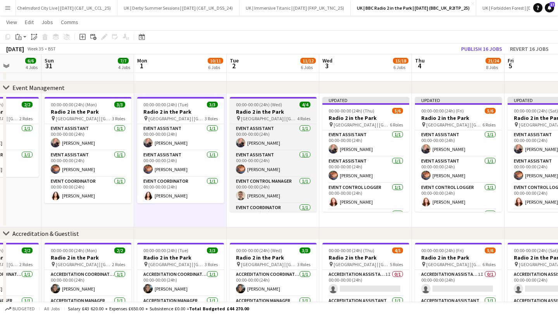
click at [266, 114] on h3 "Radio 2 in the Park" at bounding box center [273, 111] width 87 height 7
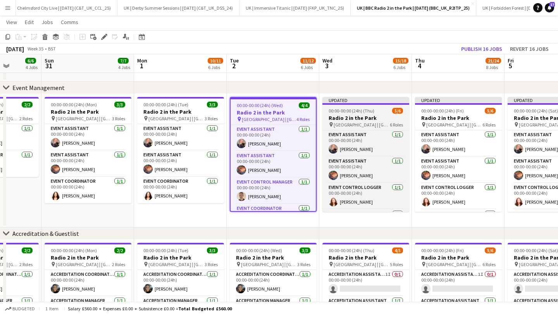
click at [369, 109] on span "00:00-00:00 (24h) (Thu)" at bounding box center [352, 111] width 46 height 6
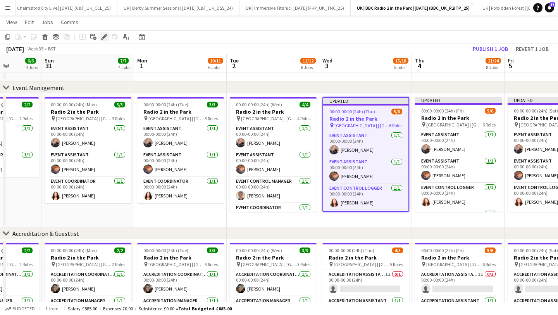
click at [103, 39] on icon at bounding box center [104, 37] width 4 height 4
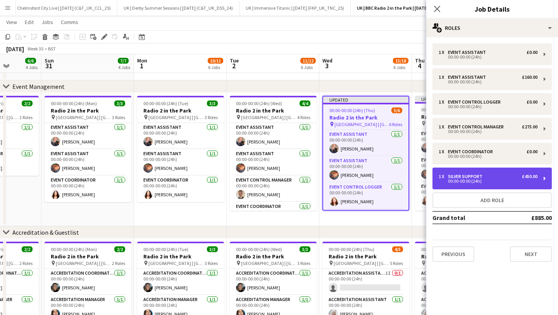
click at [486, 175] on div "1 x Silver Support £450.00" at bounding box center [488, 176] width 99 height 5
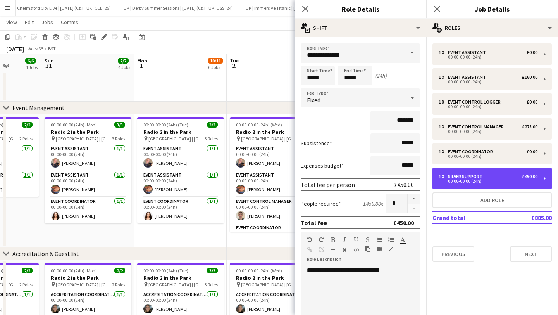
scroll to position [31, 0]
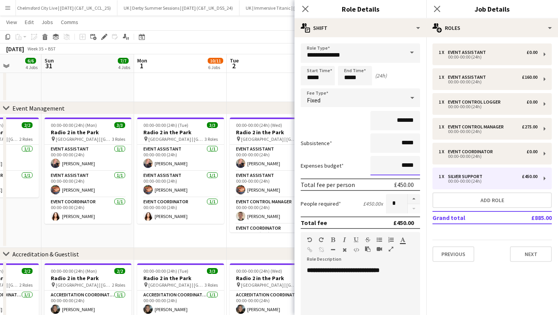
click at [406, 164] on input "*****" at bounding box center [396, 165] width 50 height 19
type input "***"
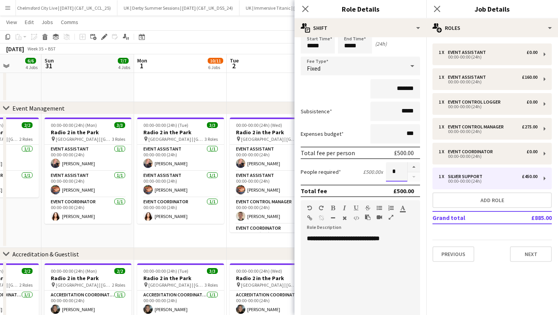
scroll to position [133, 0]
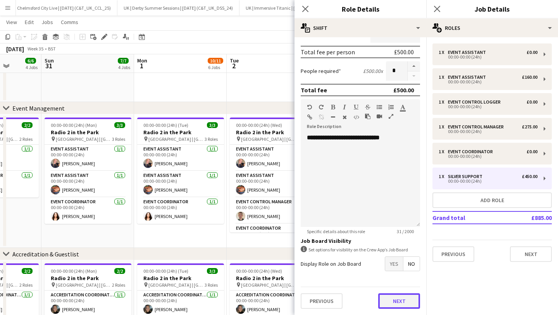
click at [390, 297] on button "Next" at bounding box center [399, 301] width 42 height 16
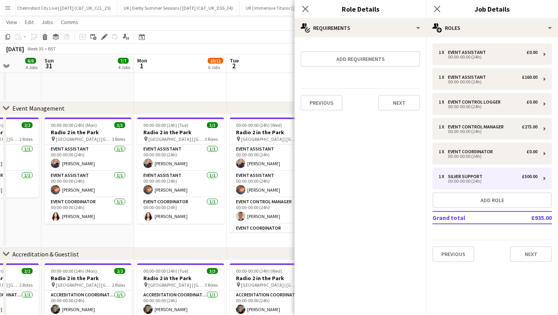
scroll to position [0, 0]
click at [389, 92] on div "Previous Next" at bounding box center [360, 102] width 119 height 28
click at [395, 96] on button "Next" at bounding box center [399, 103] width 42 height 16
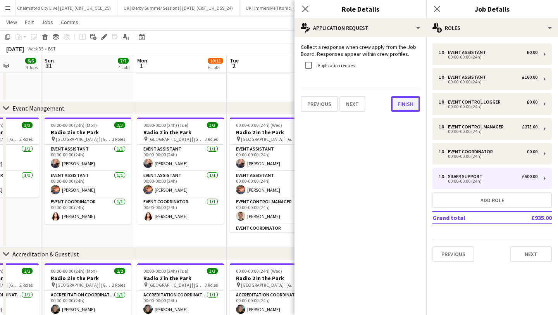
click at [401, 100] on button "Finish" at bounding box center [405, 104] width 29 height 16
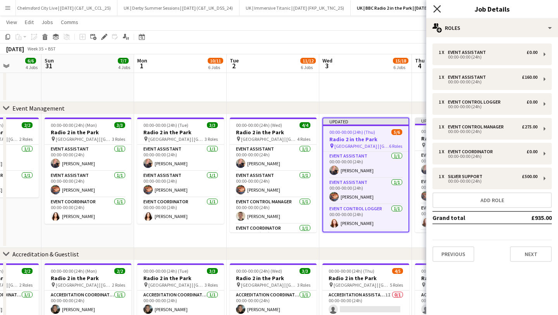
click at [439, 9] on icon "Close pop-in" at bounding box center [436, 8] width 7 height 7
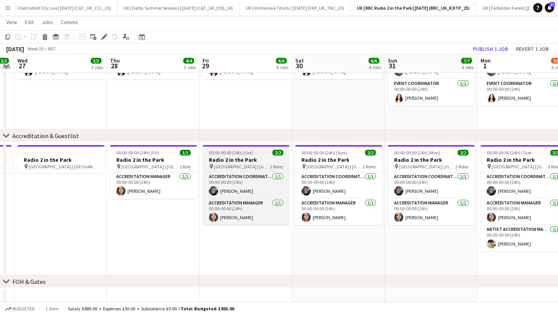
scroll to position [0, 266]
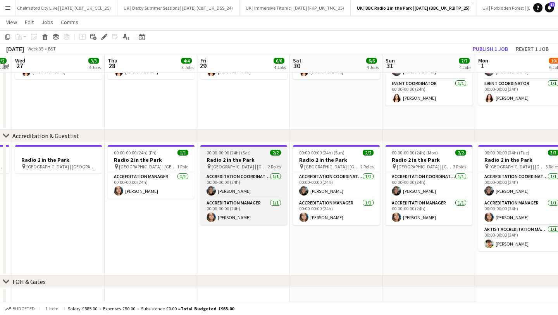
click at [238, 163] on h3 "Radio 2 in the Park" at bounding box center [243, 159] width 87 height 7
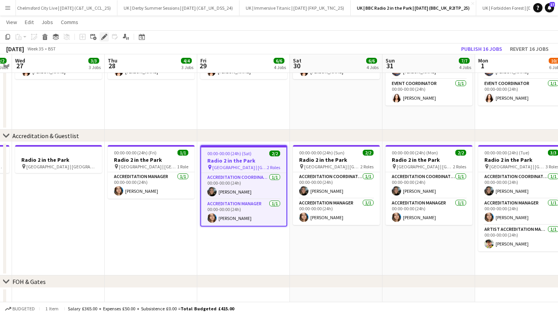
click at [103, 35] on icon "Edit" at bounding box center [104, 37] width 6 height 6
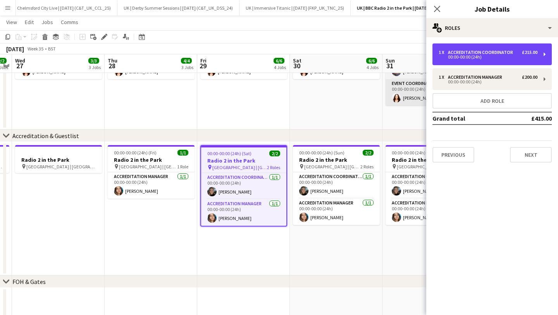
drag, startPoint x: 478, startPoint y: 60, endPoint x: 426, endPoint y: 97, distance: 64.1
click at [478, 60] on div "1 x Accreditation Coordinator £215.00 00:00-00:00 (24h)" at bounding box center [492, 54] width 119 height 22
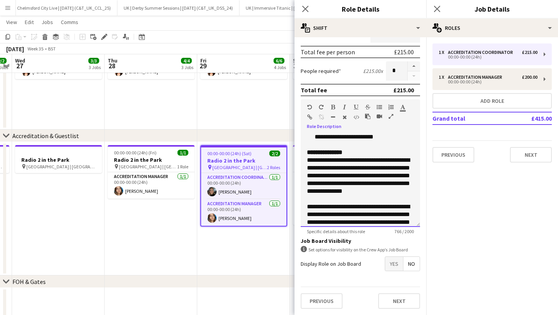
scroll to position [65, 0]
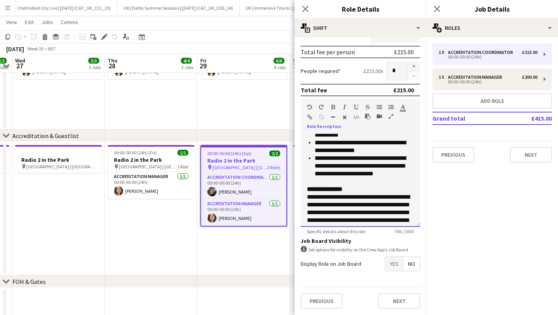
drag, startPoint x: 382, startPoint y: 218, endPoint x: 305, endPoint y: 186, distance: 82.6
click at [305, 186] on div "**********" at bounding box center [360, 180] width 119 height 93
click at [301, 11] on app-icon "Close pop-in" at bounding box center [305, 8] width 11 height 11
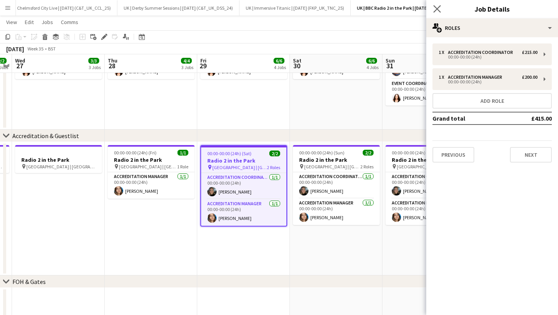
drag, startPoint x: 436, startPoint y: 10, endPoint x: 433, endPoint y: 14, distance: 4.5
click at [436, 10] on icon at bounding box center [436, 8] width 7 height 7
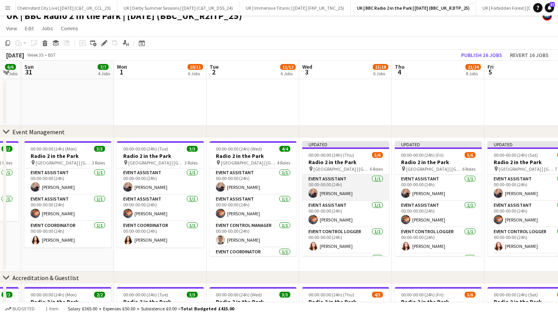
scroll to position [0, 349]
click at [332, 179] on app-card-role "Event Assistant [DATE] 00:00-00:00 (24h) [PERSON_NAME]" at bounding box center [346, 187] width 87 height 26
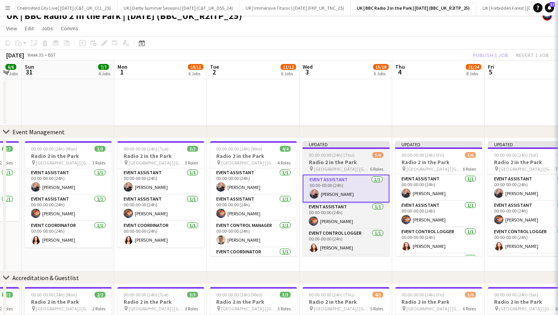
click at [324, 164] on h3 "Radio 2 in the Park" at bounding box center [346, 162] width 87 height 7
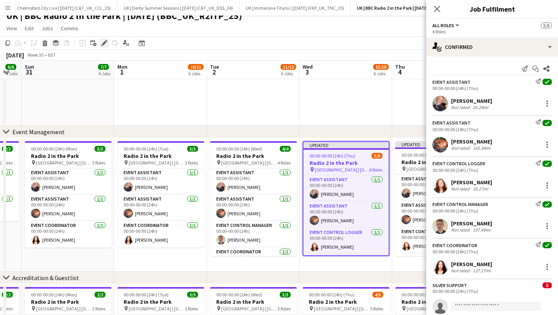
click at [105, 44] on icon "Edit" at bounding box center [104, 43] width 6 height 6
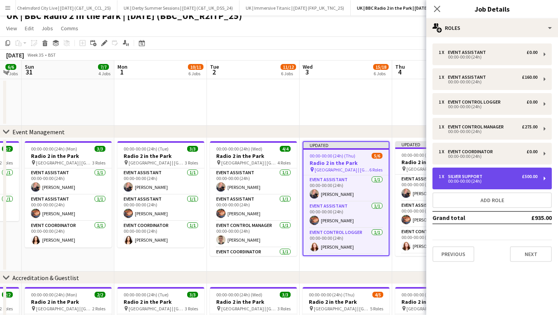
click at [486, 181] on div "00:00-00:00 (24h)" at bounding box center [488, 181] width 99 height 4
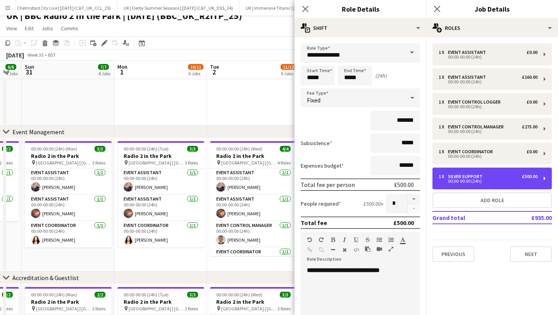
scroll to position [133, 0]
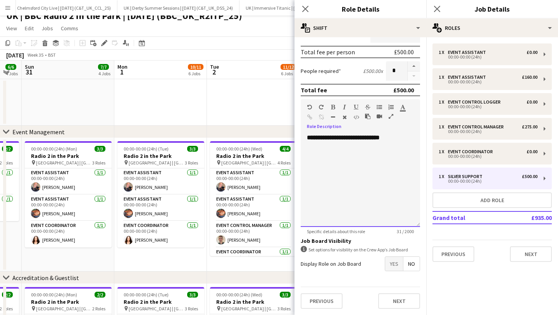
click at [330, 180] on div "**********" at bounding box center [360, 180] width 119 height 93
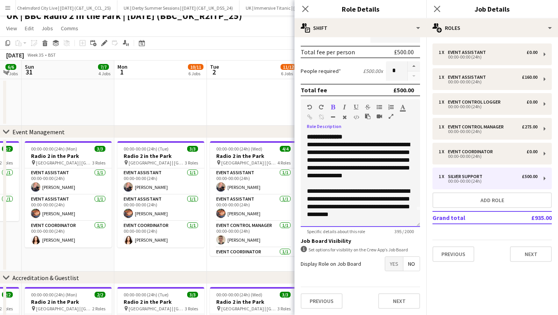
scroll to position [0, 0]
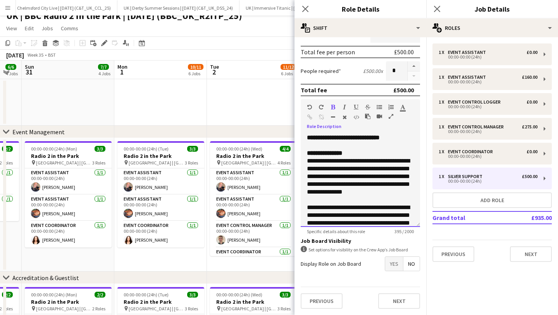
click at [347, 142] on div at bounding box center [360, 146] width 107 height 8
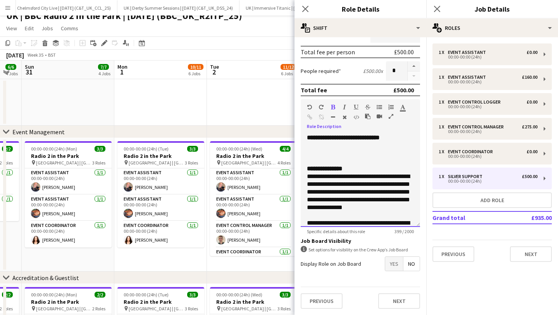
scroll to position [37, 0]
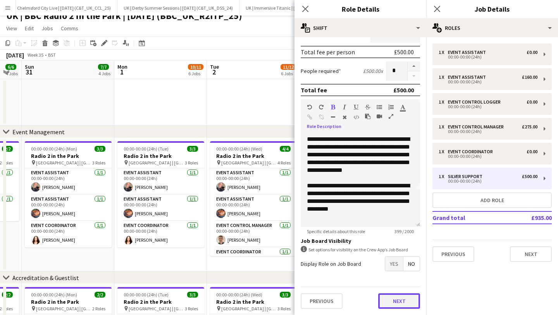
click at [397, 298] on button "Next" at bounding box center [399, 301] width 42 height 16
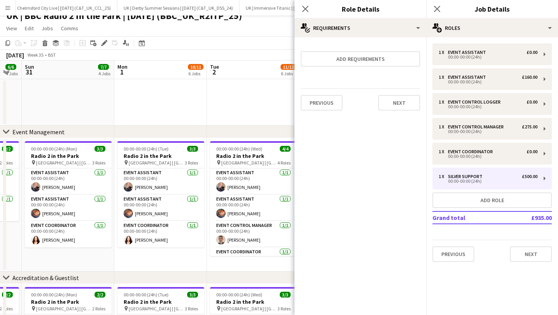
scroll to position [0, 0]
click at [403, 105] on button "Next" at bounding box center [399, 103] width 42 height 16
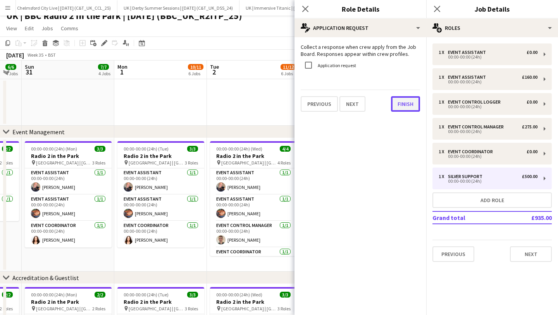
click at [404, 104] on button "Finish" at bounding box center [405, 104] width 29 height 16
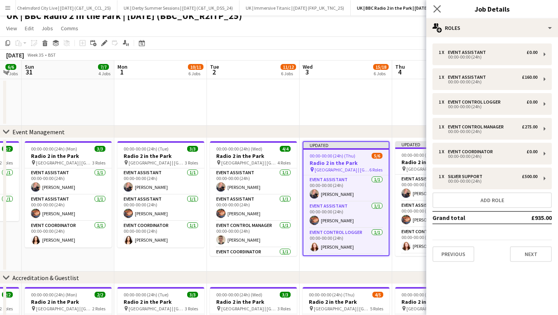
click at [436, 5] on app-icon "Close pop-in" at bounding box center [437, 8] width 11 height 11
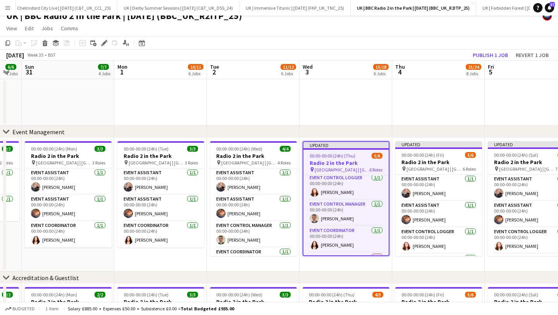
scroll to position [78, 0]
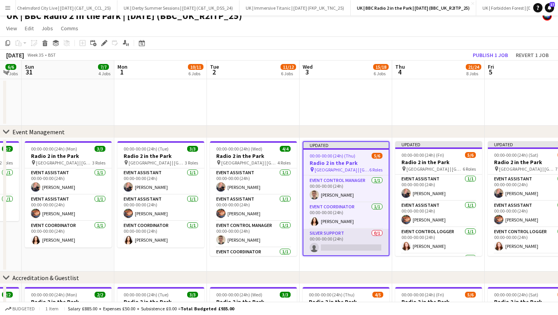
click at [342, 238] on app-card-role "Silver Support 0/1 00:00-00:00 (24h) single-neutral-actions" at bounding box center [346, 242] width 85 height 26
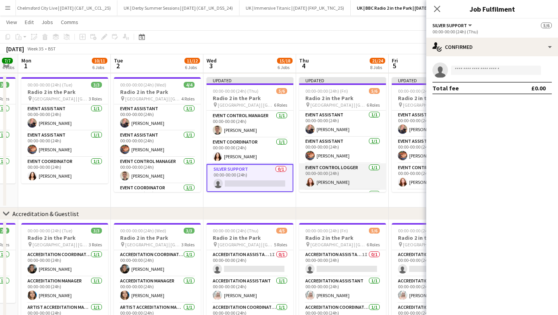
scroll to position [77, 0]
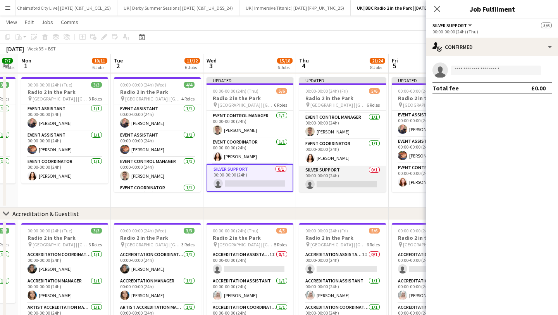
click at [349, 175] on app-card-role "Silver Support 0/1 00:00-00:00 (24h) single-neutral-actions" at bounding box center [342, 179] width 87 height 26
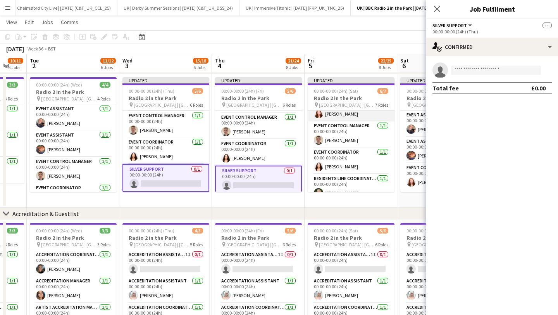
scroll to position [103, 0]
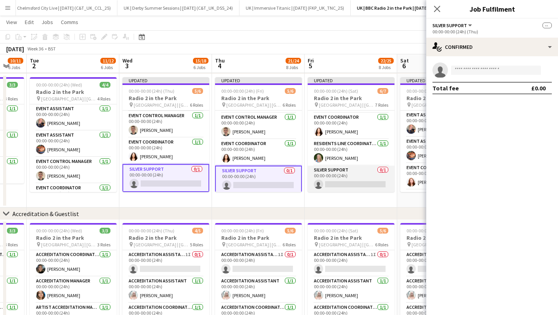
click at [342, 176] on app-card-role "Silver Support 0/1 00:00-00:00 (24h) single-neutral-actions" at bounding box center [351, 179] width 87 height 26
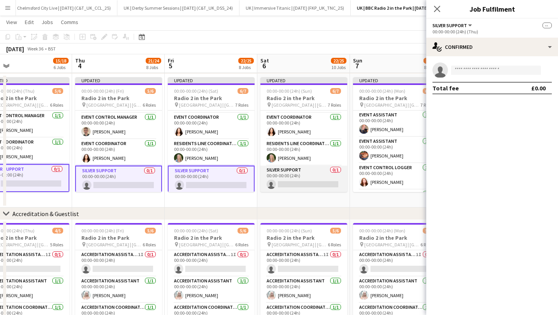
click at [305, 179] on app-card-role "Silver Support 0/1 00:00-00:00 (24h) single-neutral-actions" at bounding box center [304, 179] width 87 height 26
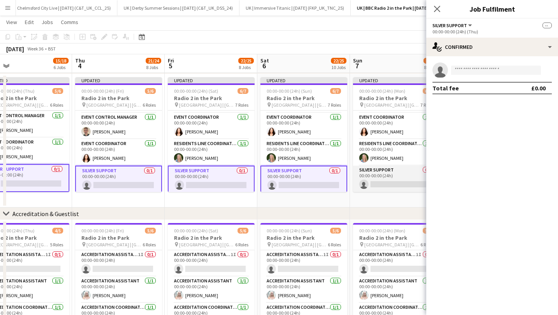
drag, startPoint x: 368, startPoint y: 174, endPoint x: 354, endPoint y: 179, distance: 14.8
click at [368, 174] on app-card-role "Silver Support 0/1 00:00-00:00 (24h) single-neutral-actions" at bounding box center [396, 179] width 87 height 26
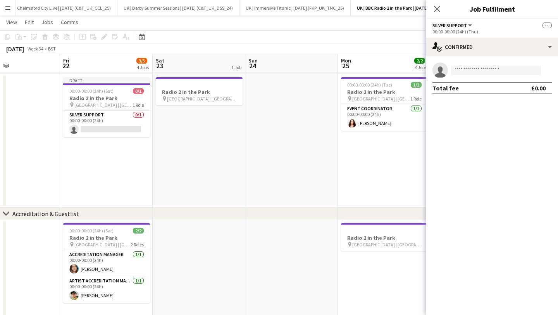
scroll to position [0, 199]
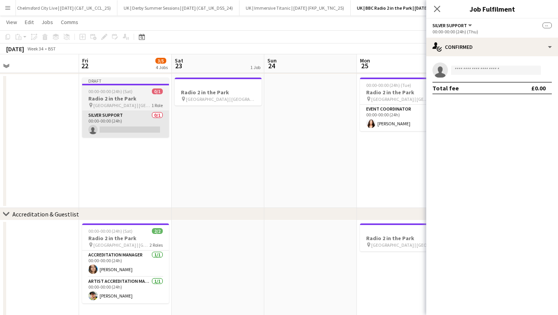
click at [123, 123] on app-card-role "Silver Support 0/1 00:00-00:00 (24h) single-neutral-actions" at bounding box center [125, 124] width 87 height 26
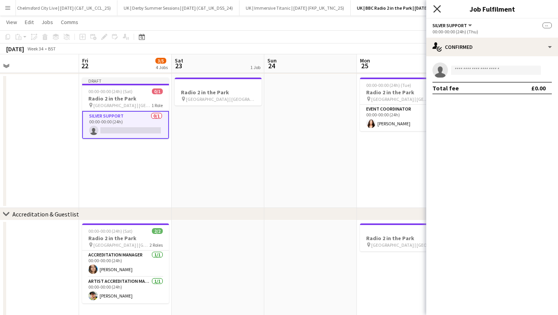
click at [440, 10] on icon "Close pop-in" at bounding box center [436, 8] width 7 height 7
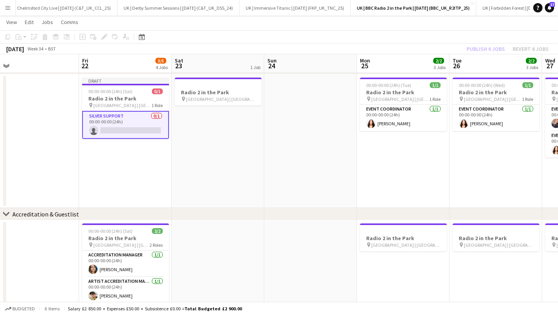
click at [135, 128] on app-card-role "Silver Support 0/1 00:00-00:00 (24h) single-neutral-actions" at bounding box center [125, 125] width 87 height 28
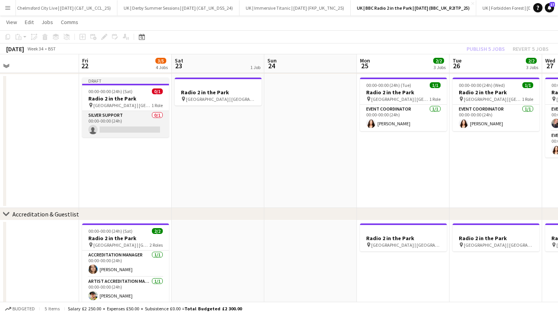
click at [130, 128] on app-card-role "Silver Support 0/1 00:00-00:00 (24h) single-neutral-actions" at bounding box center [125, 124] width 87 height 26
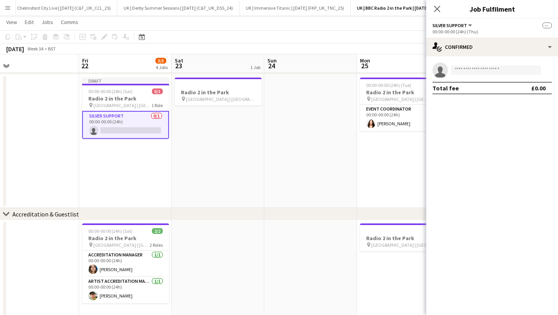
scroll to position [0, 201]
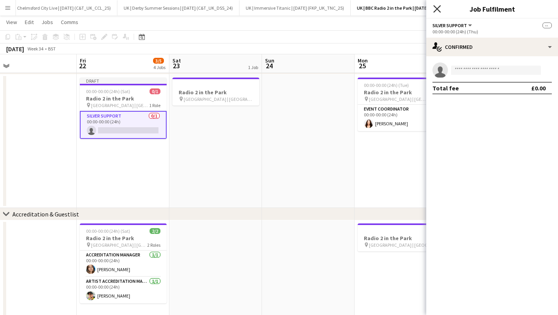
drag, startPoint x: 444, startPoint y: 10, endPoint x: 440, endPoint y: 9, distance: 4.4
click at [443, 9] on div "Close pop-in" at bounding box center [437, 9] width 22 height 18
click at [440, 9] on icon "Close pop-in" at bounding box center [436, 8] width 7 height 7
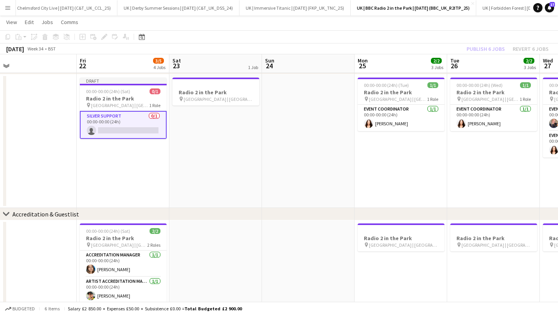
click at [140, 129] on app-card-role "Silver Support 0/1 00:00-00:00 (24h) single-neutral-actions" at bounding box center [123, 125] width 87 height 28
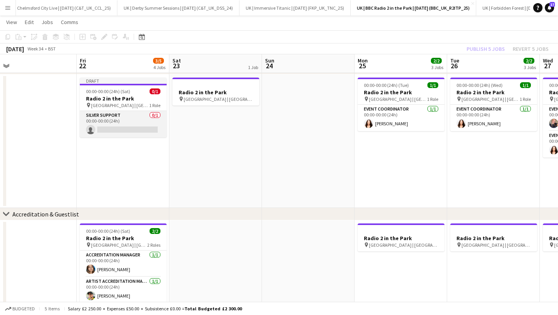
click at [131, 128] on app-card-role "Silver Support 0/1 00:00-00:00 (24h) single-neutral-actions" at bounding box center [123, 124] width 87 height 26
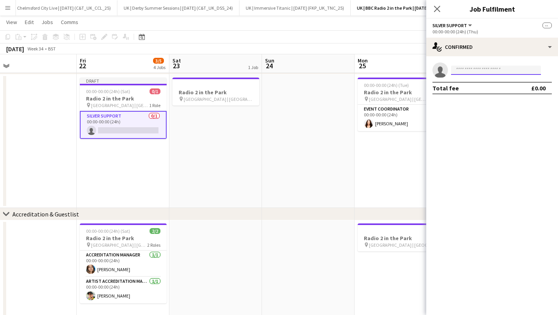
click at [466, 67] on input at bounding box center [496, 70] width 90 height 9
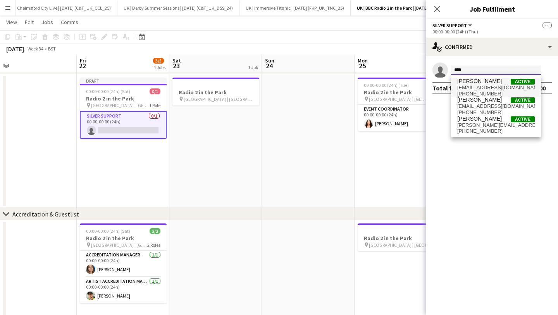
type input "****"
click at [475, 91] on span "[PHONE_NUMBER]" at bounding box center [496, 94] width 78 height 6
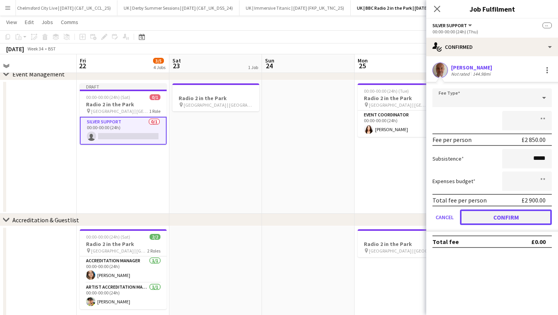
scroll to position [66, 0]
click at [488, 215] on button "Confirm" at bounding box center [506, 217] width 92 height 16
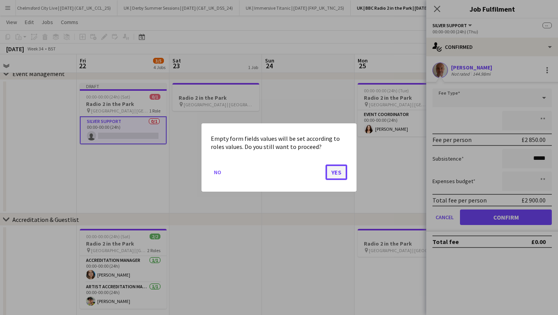
click at [333, 169] on button "Yes" at bounding box center [337, 172] width 22 height 16
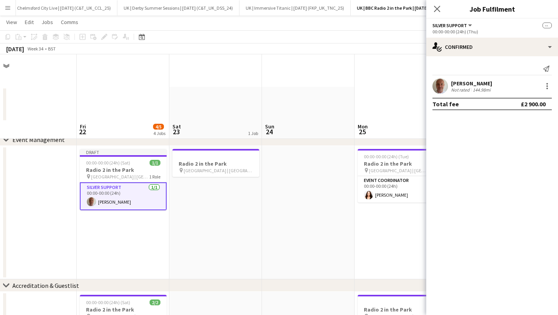
scroll to position [66, 0]
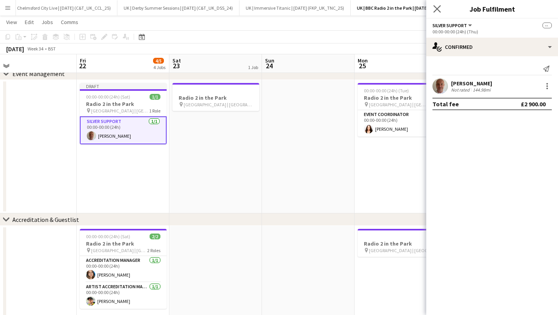
click at [433, 7] on app-icon "Close pop-in" at bounding box center [437, 8] width 11 height 11
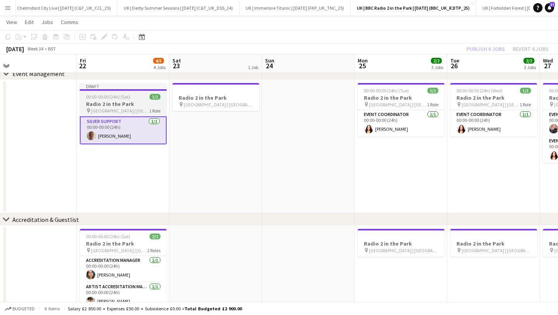
click at [111, 102] on h3 "Radio 2 in the Park" at bounding box center [123, 103] width 87 height 7
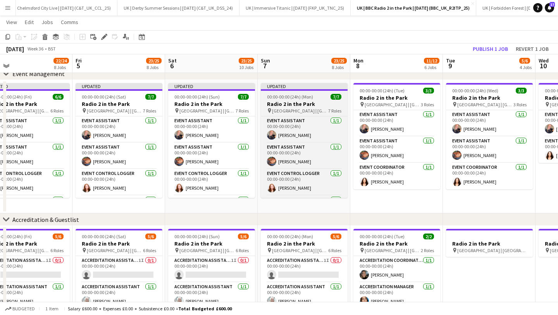
click at [291, 105] on h3 "Radio 2 in the Park" at bounding box center [304, 103] width 87 height 7
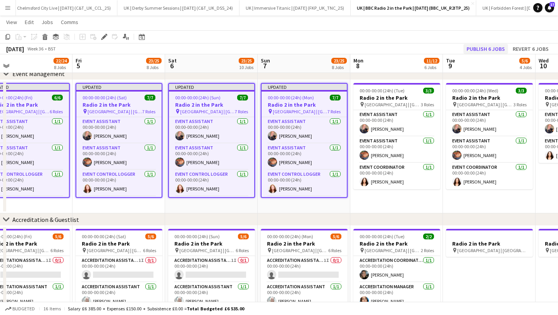
scroll to position [0, 391]
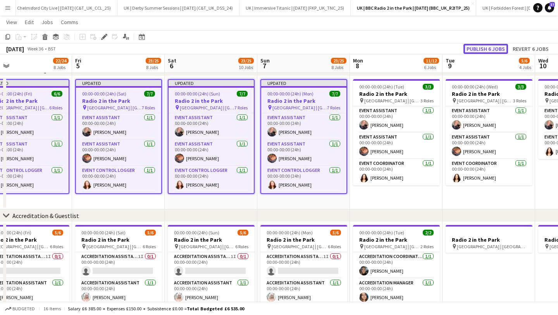
click at [489, 46] on button "Publish 6 jobs" at bounding box center [486, 49] width 45 height 10
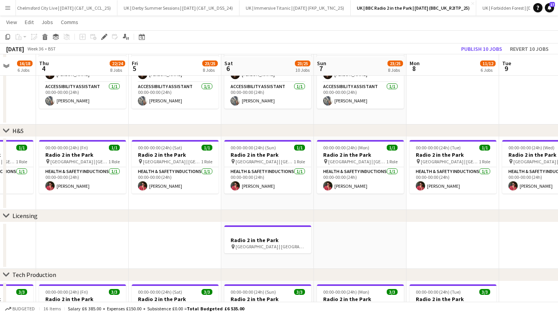
scroll to position [552, 0]
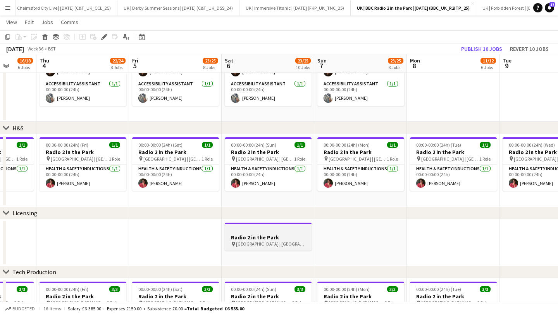
click at [254, 228] on div at bounding box center [268, 230] width 87 height 6
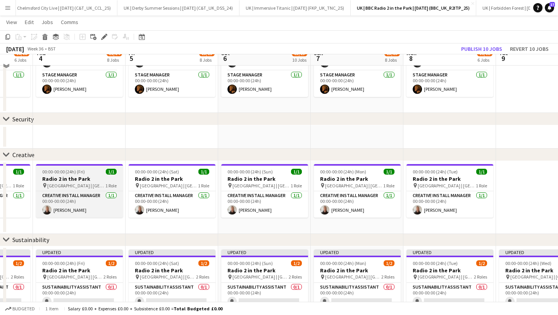
scroll to position [844, 0]
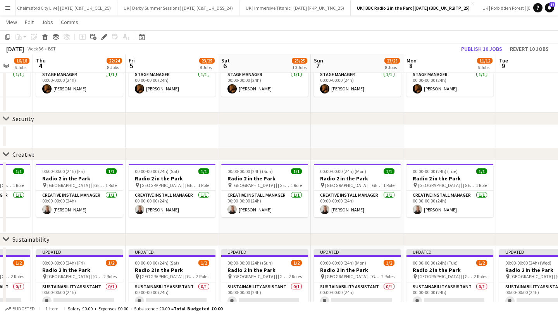
click at [14, 123] on div "chevron-right Security" at bounding box center [279, 118] width 558 height 12
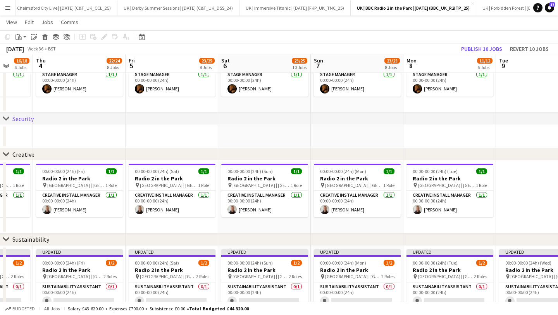
click at [18, 120] on div "Security" at bounding box center [22, 119] width 21 height 8
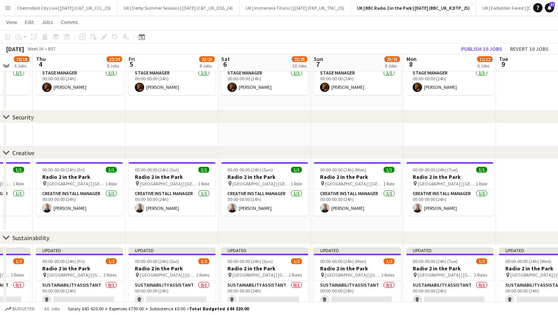
click at [22, 118] on div "Security" at bounding box center [22, 117] width 21 height 8
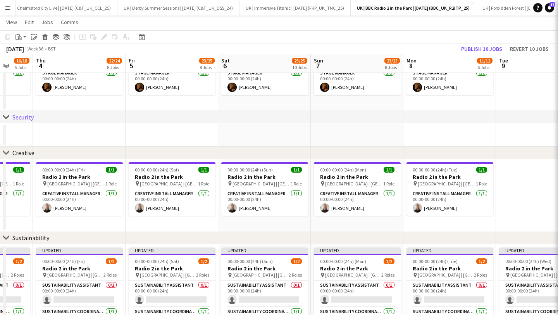
scroll to position [844, 0]
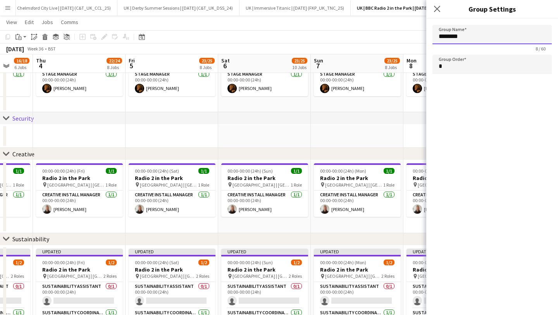
click at [489, 35] on input "********" at bounding box center [492, 34] width 119 height 19
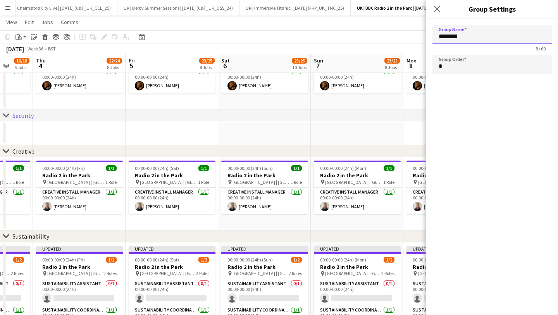
click at [489, 35] on input "********" at bounding box center [492, 34] width 119 height 19
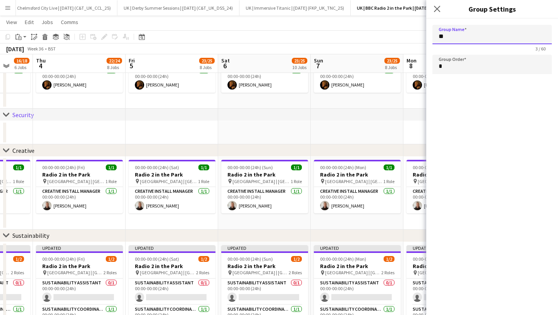
type input "*"
drag, startPoint x: 309, startPoint y: 132, endPoint x: 303, endPoint y: 132, distance: 5.8
click at [309, 132] on app-date-cell at bounding box center [264, 132] width 93 height 23
type input "********"
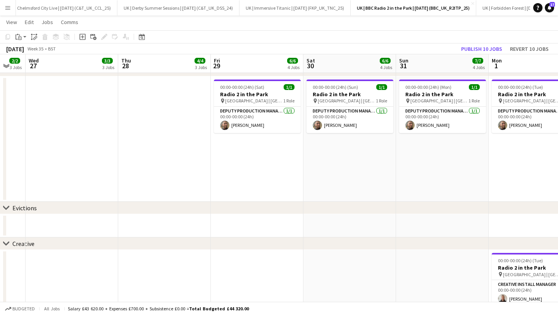
scroll to position [0, 211]
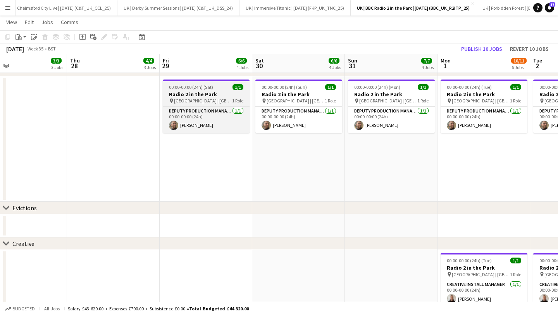
click at [195, 93] on h3 "Radio 2 in the Park" at bounding box center [206, 94] width 87 height 7
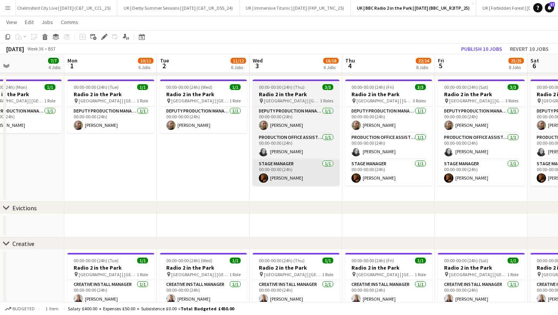
scroll to position [0, 166]
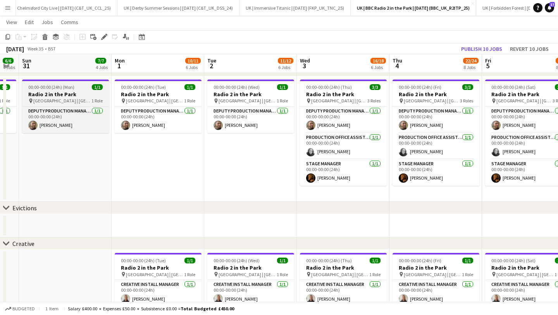
click at [52, 98] on span "[GEOGRAPHIC_DATA] | [GEOGRAPHIC_DATA], [GEOGRAPHIC_DATA]" at bounding box center [62, 101] width 58 height 6
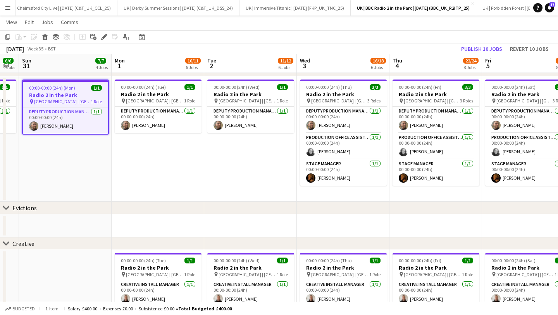
click at [424, 227] on app-date-cell at bounding box center [436, 225] width 93 height 23
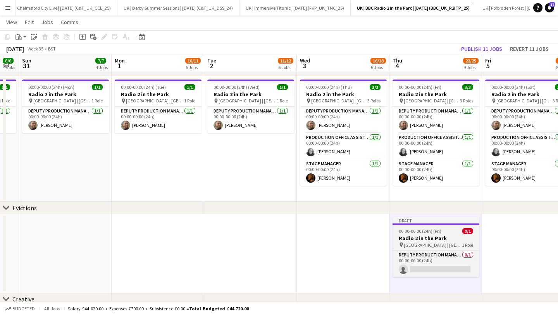
click at [421, 238] on h3 "Radio 2 in the Park" at bounding box center [436, 238] width 87 height 7
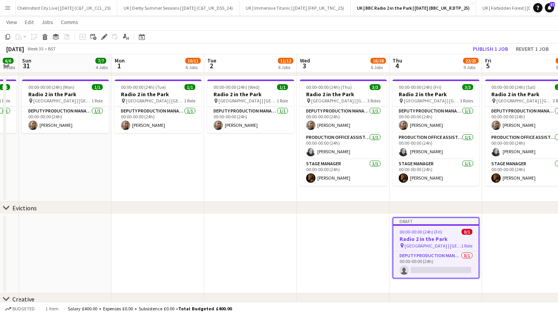
drag, startPoint x: 99, startPoint y: 37, endPoint x: 107, endPoint y: 42, distance: 9.5
click at [100, 38] on div "Edit" at bounding box center [104, 36] width 9 height 9
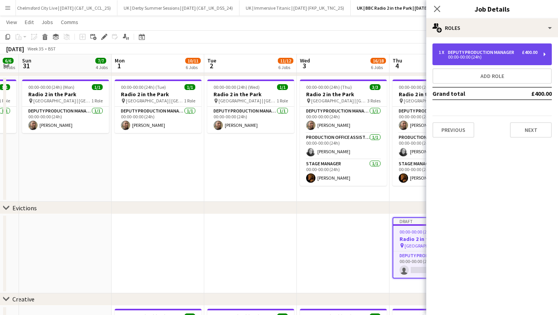
click at [505, 54] on div "Deputy Production Manager" at bounding box center [482, 52] width 69 height 5
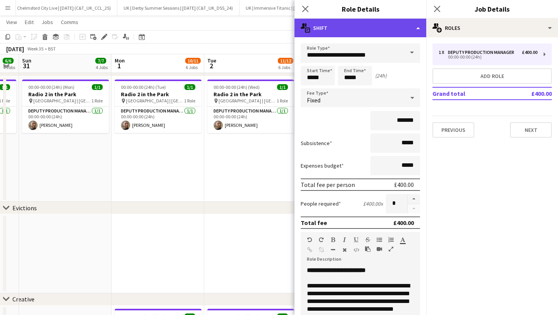
click at [369, 29] on div "multiple-actions-text Shift" at bounding box center [361, 28] width 132 height 19
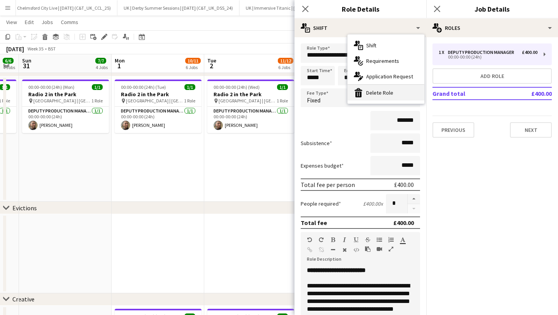
click at [378, 90] on div "bin-2 Delete Role" at bounding box center [386, 93] width 77 height 16
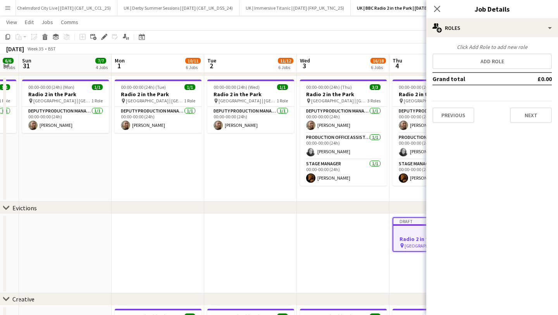
click at [433, 10] on app-icon "Close pop-in" at bounding box center [437, 8] width 9 height 9
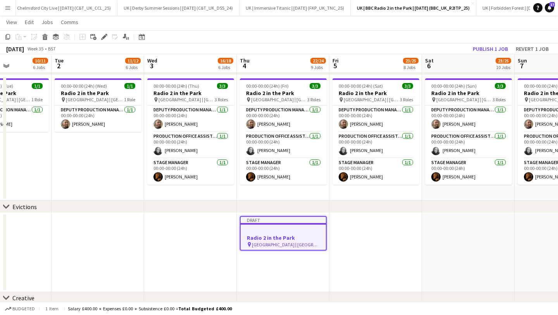
scroll to position [0, 325]
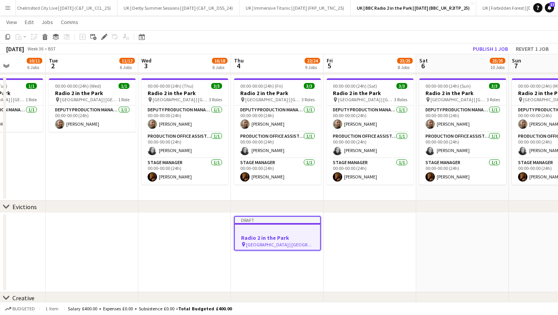
click at [362, 238] on app-date-cell at bounding box center [370, 252] width 93 height 79
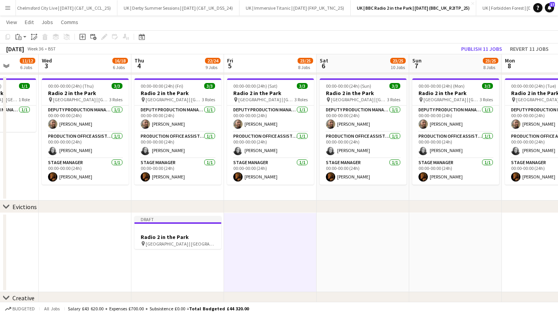
click at [466, 226] on app-date-cell at bounding box center [455, 252] width 93 height 79
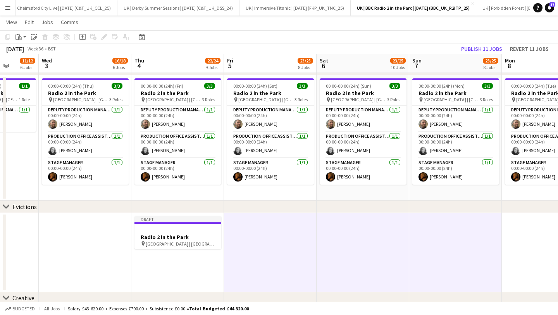
scroll to position [0, 240]
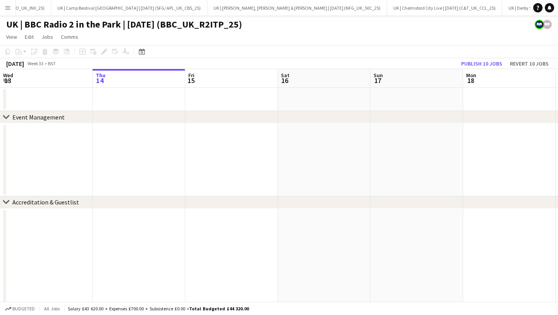
scroll to position [0, 1717]
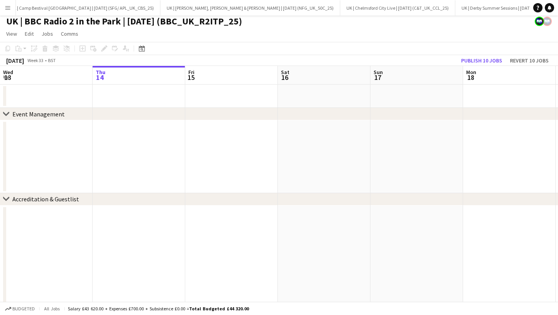
click at [12, 10] on button "Menu" at bounding box center [8, 8] width 16 height 16
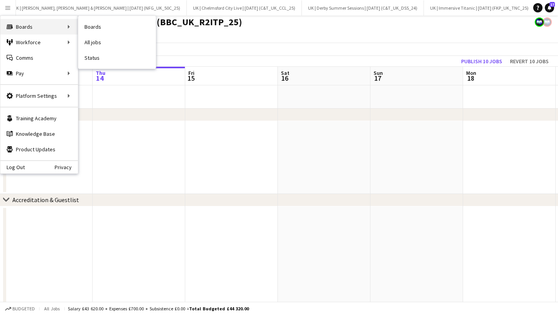
scroll to position [0, 1872]
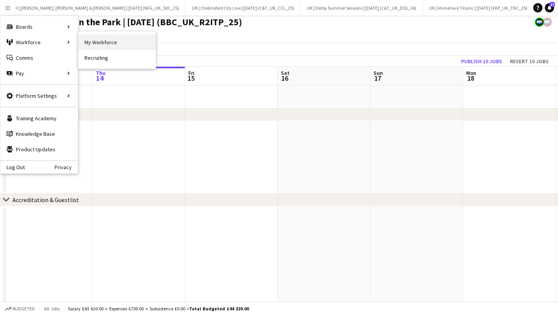
click at [101, 40] on link "My Workforce" at bounding box center [117, 43] width 78 height 16
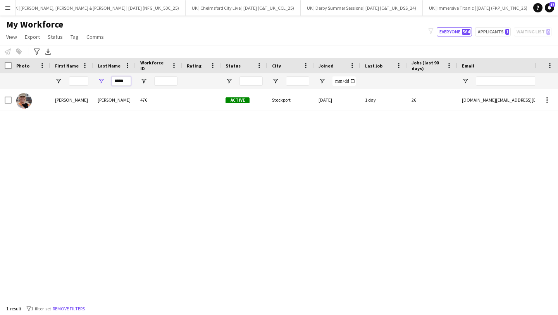
click at [124, 81] on input "*****" at bounding box center [121, 80] width 19 height 9
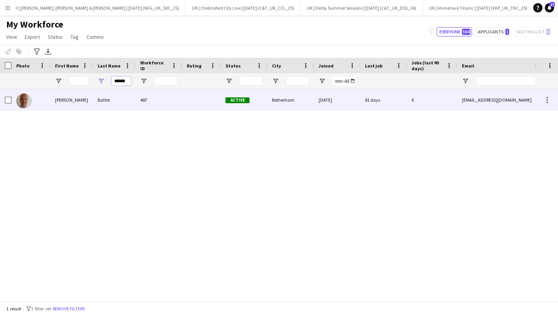
type input "******"
click at [114, 108] on div "Battle" at bounding box center [114, 99] width 43 height 21
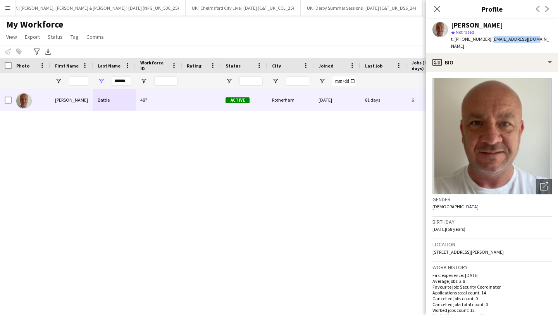
drag, startPoint x: 537, startPoint y: 40, endPoint x: 488, endPoint y: 40, distance: 48.1
click at [488, 40] on app-profile-header "Andrew Battle star Not rated t. +447921938118 | andyb97@icloud.com" at bounding box center [492, 36] width 132 height 35
copy span "[EMAIL_ADDRESS][DOMAIN_NAME]"
drag, startPoint x: 485, startPoint y: 38, endPoint x: 462, endPoint y: 39, distance: 22.9
click at [462, 39] on span "t. +447921938118" at bounding box center [471, 39] width 40 height 6
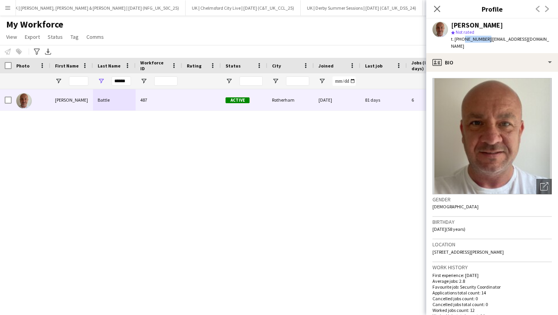
copy span "7921938118"
click at [124, 81] on input "******" at bounding box center [121, 80] width 19 height 9
drag, startPoint x: 124, startPoint y: 81, endPoint x: 117, endPoint y: 80, distance: 7.0
click at [124, 81] on input "******" at bounding box center [121, 80] width 19 height 9
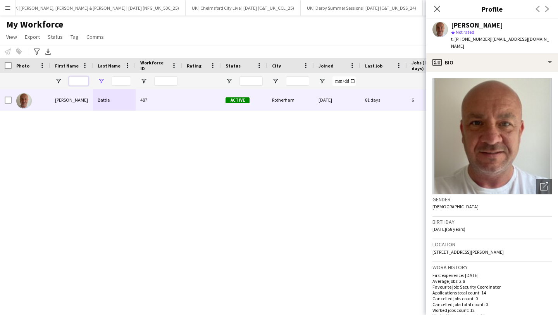
click at [76, 79] on input "First Name Filter Input" at bounding box center [78, 80] width 19 height 9
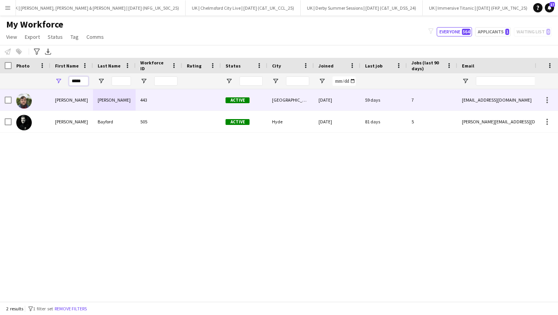
type input "*****"
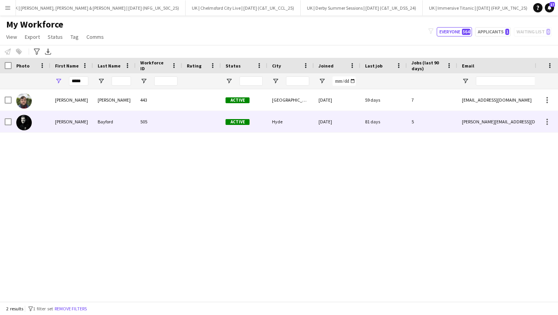
drag, startPoint x: 112, startPoint y: 123, endPoint x: 125, endPoint y: 121, distance: 13.7
click at [112, 123] on div "Bayford" at bounding box center [114, 121] width 43 height 21
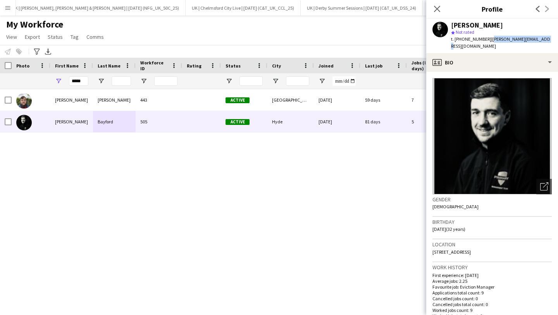
drag, startPoint x: 546, startPoint y: 39, endPoint x: 490, endPoint y: 41, distance: 55.9
click at [490, 41] on div "Harry Bayford star Not rated t. +4407949184176 | harry@completeevents.uk" at bounding box center [492, 36] width 132 height 35
copy span "harry@completeevents.uk"
drag, startPoint x: 487, startPoint y: 39, endPoint x: 462, endPoint y: 40, distance: 24.4
click at [462, 40] on span "t. +4407949184176" at bounding box center [471, 39] width 40 height 6
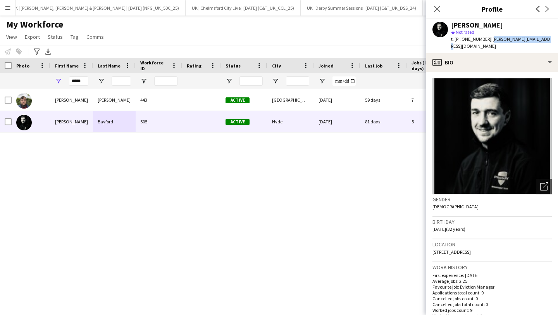
copy span "07949184176"
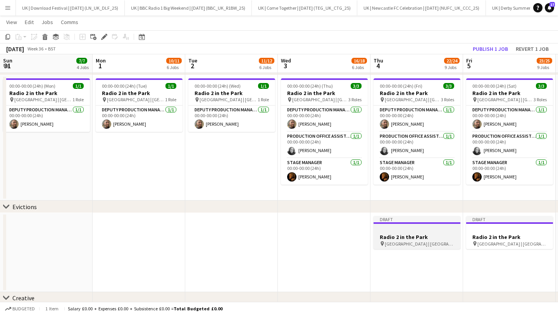
scroll to position [97, 0]
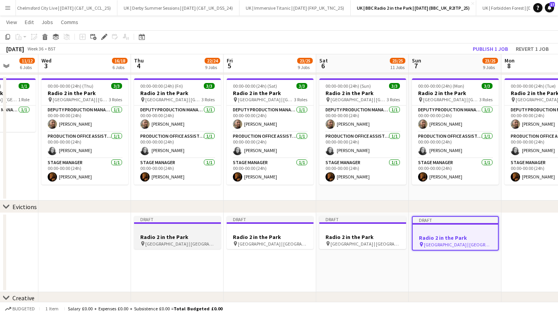
click at [160, 245] on span "[GEOGRAPHIC_DATA] | [GEOGRAPHIC_DATA], [GEOGRAPHIC_DATA]" at bounding box center [179, 244] width 69 height 6
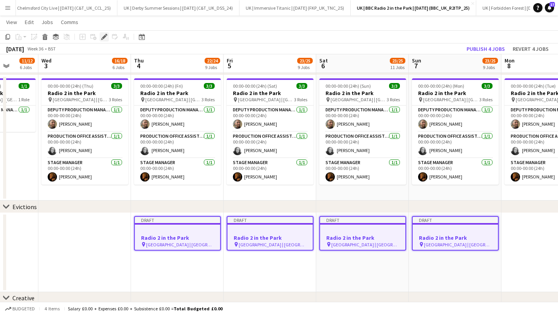
click at [100, 37] on div "Edit" at bounding box center [104, 36] width 9 height 9
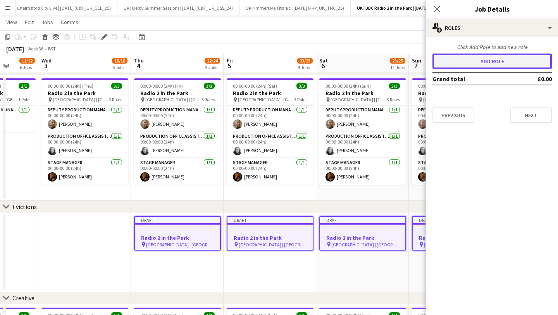
click at [469, 53] on button "Add role" at bounding box center [492, 61] width 119 height 16
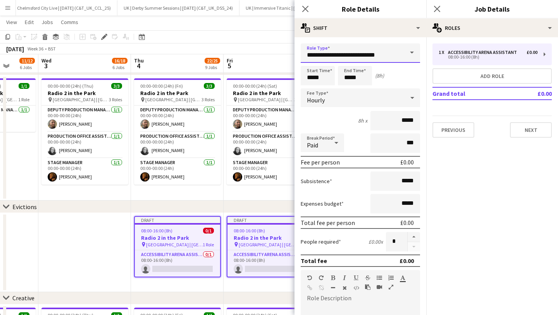
click at [371, 49] on input "**********" at bounding box center [360, 52] width 119 height 19
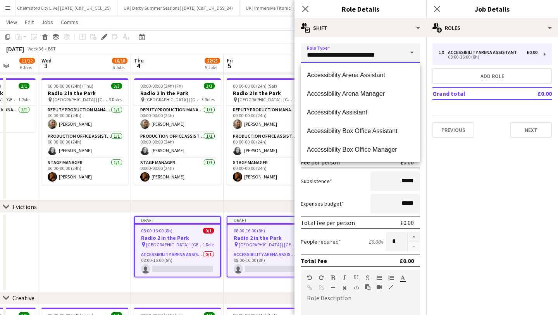
click at [371, 49] on input "**********" at bounding box center [360, 52] width 119 height 19
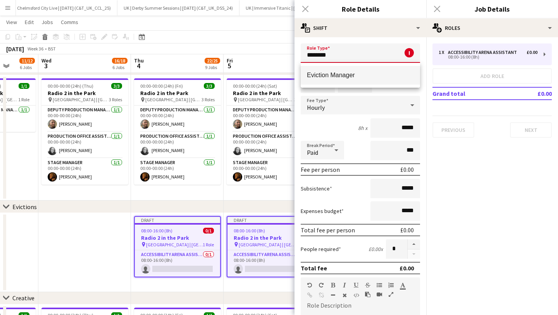
drag, startPoint x: 369, startPoint y: 63, endPoint x: 358, endPoint y: 82, distance: 22.3
click at [368, 65] on div "Eviction Manager" at bounding box center [360, 75] width 119 height 25
click at [356, 81] on mat-option "Eviction Manager" at bounding box center [360, 75] width 119 height 19
type input "**********"
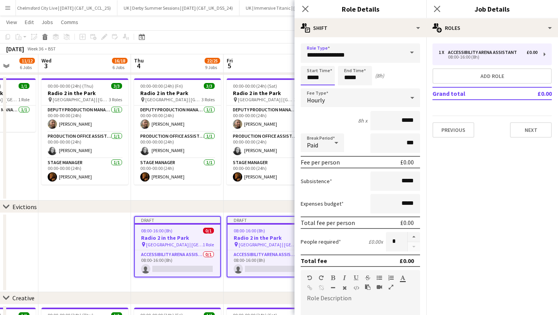
click at [323, 75] on input "*****" at bounding box center [318, 75] width 34 height 19
type input "*****"
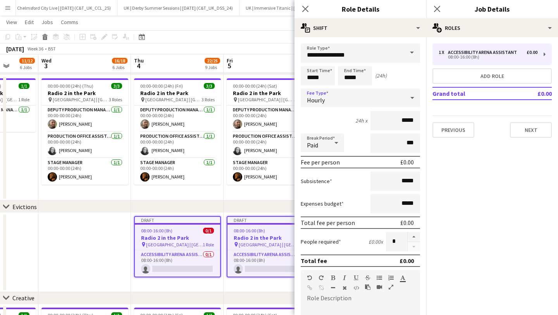
click at [327, 90] on div "Hourly" at bounding box center [353, 97] width 104 height 19
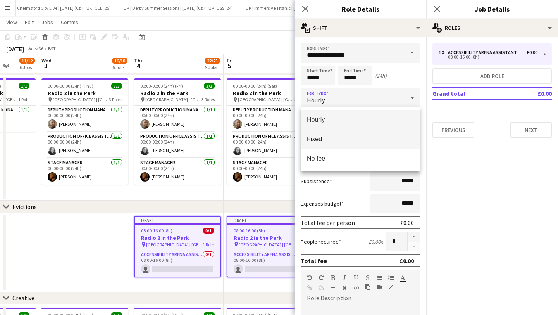
click at [359, 140] on span "Fixed" at bounding box center [360, 138] width 107 height 7
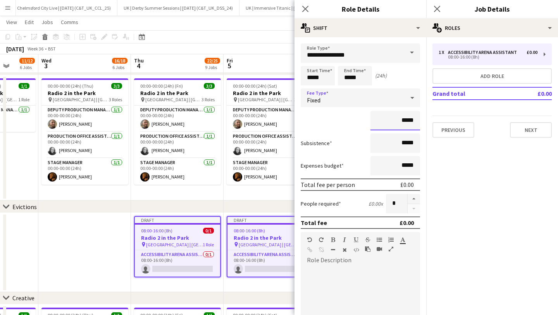
click at [405, 121] on input "*****" at bounding box center [396, 120] width 50 height 19
type input "****"
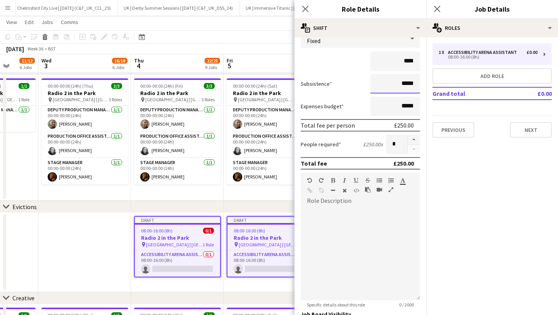
scroll to position [100, 0]
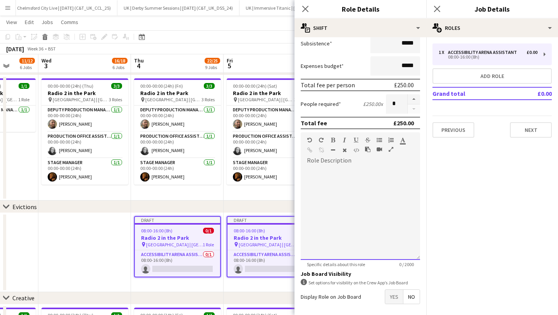
click at [366, 172] on div at bounding box center [360, 213] width 119 height 93
drag, startPoint x: 345, startPoint y: 192, endPoint x: 283, endPoint y: 187, distance: 62.6
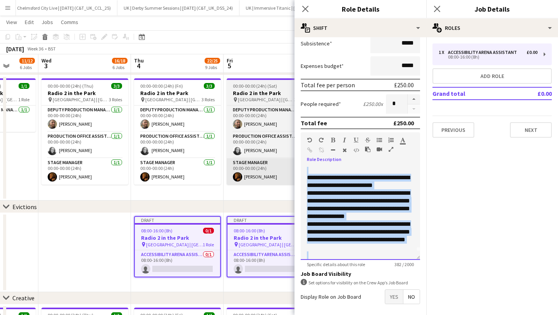
scroll to position [0, 0]
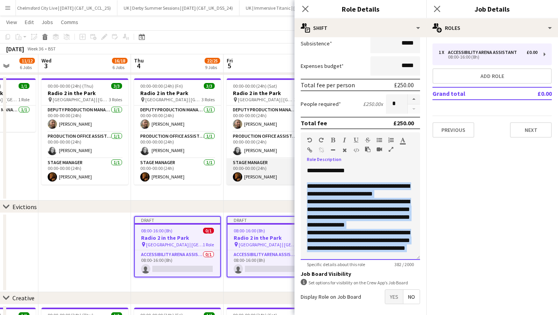
drag, startPoint x: 371, startPoint y: 252, endPoint x: 288, endPoint y: 183, distance: 108.5
click at [381, 140] on icon "button" at bounding box center [379, 139] width 5 height 5
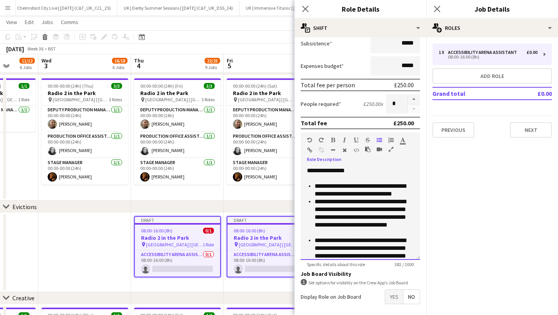
click at [325, 171] on div "**********" at bounding box center [360, 213] width 119 height 93
click at [331, 143] on div at bounding box center [353, 141] width 47 height 9
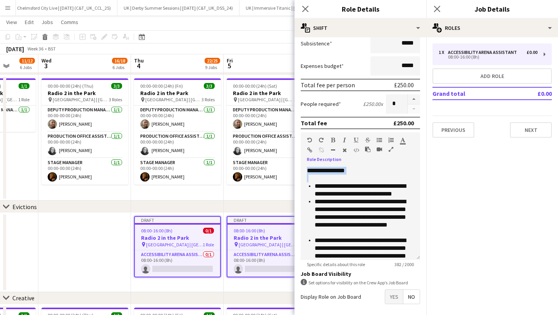
click at [335, 142] on icon "button" at bounding box center [333, 139] width 4 height 5
click at [348, 200] on li "**********" at bounding box center [364, 217] width 99 height 39
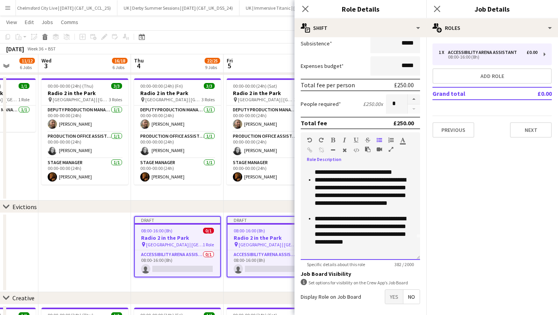
scroll to position [133, 0]
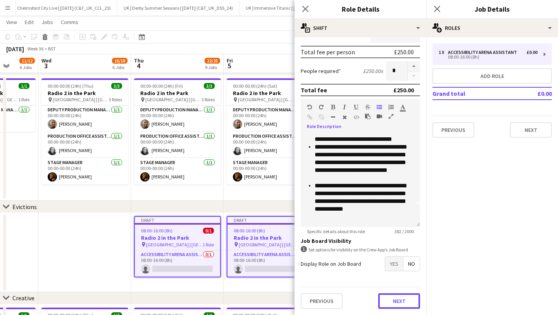
click at [411, 296] on button "Next" at bounding box center [399, 301] width 42 height 16
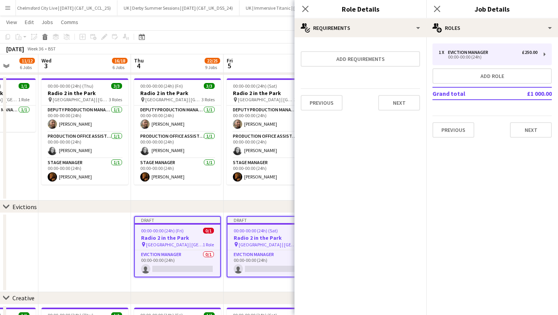
scroll to position [0, 0]
click at [399, 108] on button "Next" at bounding box center [399, 103] width 42 height 16
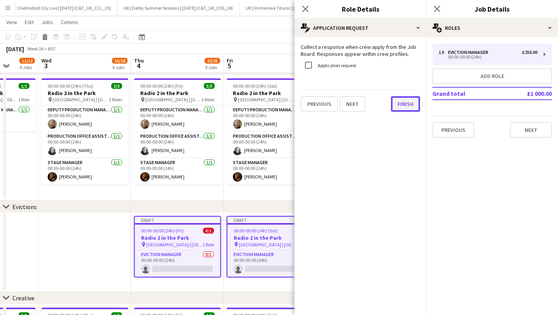
click at [399, 105] on button "Finish" at bounding box center [405, 104] width 29 height 16
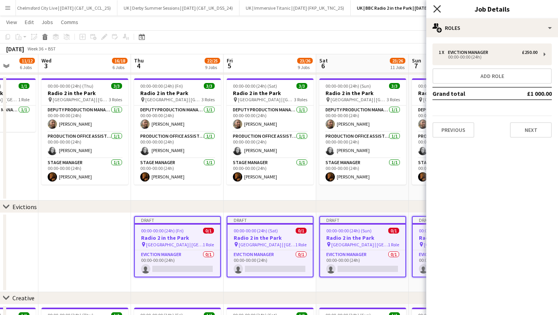
click at [436, 7] on icon "Close pop-in" at bounding box center [436, 8] width 7 height 7
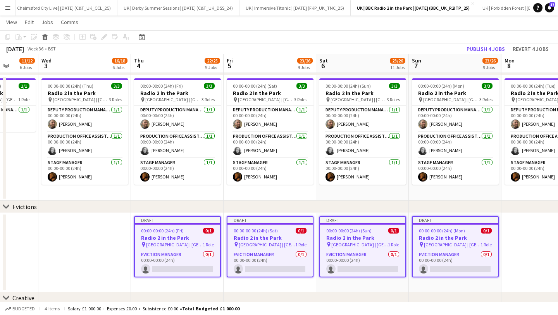
click at [175, 231] on span "00:00-00:00 (24h) (Fri)" at bounding box center [162, 231] width 43 height 6
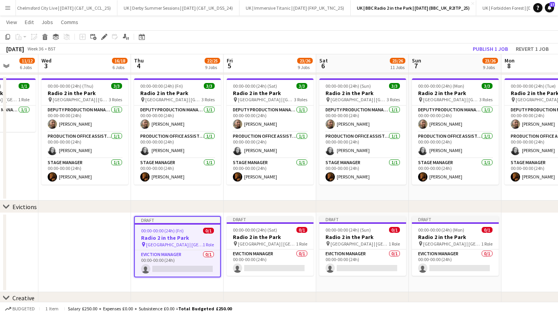
drag, startPoint x: 101, startPoint y: 37, endPoint x: 143, endPoint y: 43, distance: 42.4
click at [101, 37] on icon "Edit" at bounding box center [104, 37] width 6 height 6
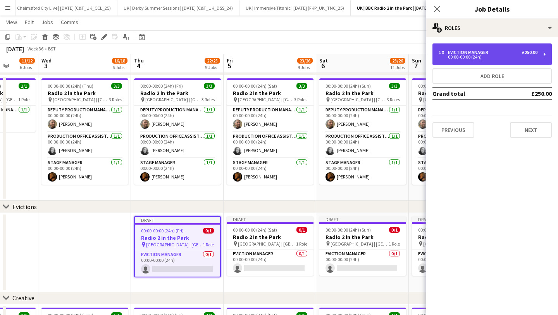
drag, startPoint x: 489, startPoint y: 54, endPoint x: 483, endPoint y: 59, distance: 7.8
click at [489, 54] on div "Eviction Manager" at bounding box center [469, 52] width 43 height 5
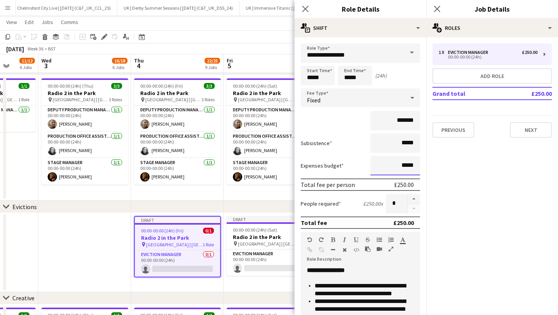
click at [406, 167] on input "*****" at bounding box center [396, 165] width 50 height 19
type input "***"
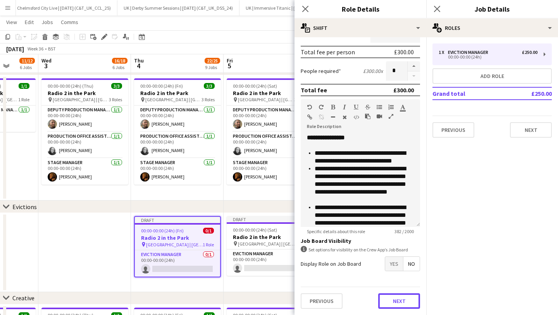
drag, startPoint x: 403, startPoint y: 295, endPoint x: 402, endPoint y: 289, distance: 5.8
click at [402, 295] on button "Next" at bounding box center [399, 301] width 42 height 16
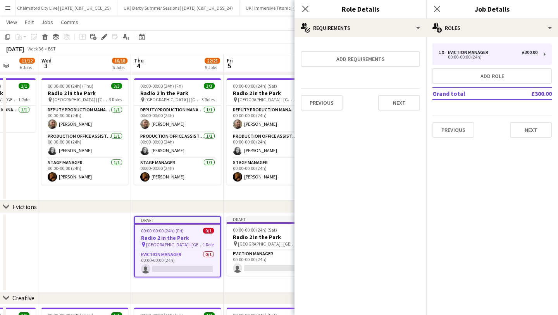
scroll to position [0, 0]
drag, startPoint x: 402, startPoint y: 111, endPoint x: 402, endPoint y: 107, distance: 4.3
click at [402, 110] on div "Previous Next" at bounding box center [360, 102] width 119 height 28
click at [402, 97] on button "Next" at bounding box center [399, 103] width 42 height 16
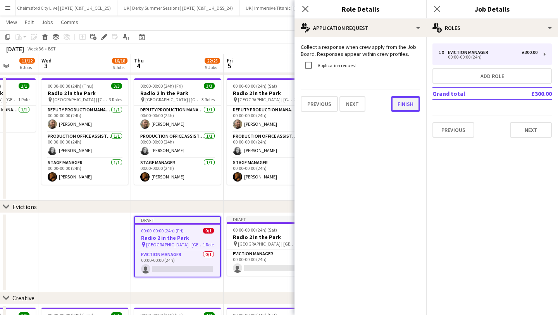
click at [406, 103] on button "Finish" at bounding box center [405, 104] width 29 height 16
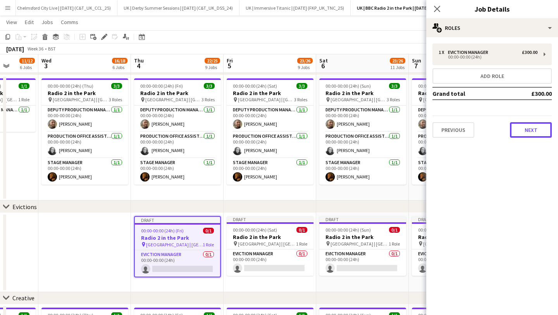
click at [521, 129] on button "Next" at bounding box center [531, 130] width 42 height 16
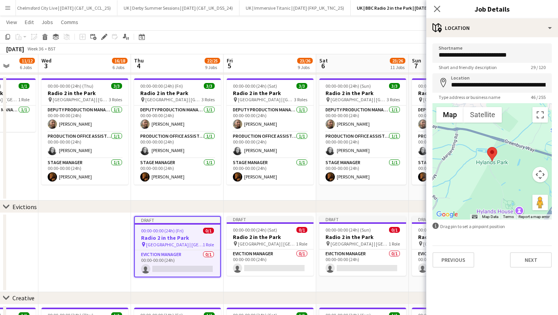
click at [539, 249] on div "Previous Next" at bounding box center [492, 256] width 119 height 22
click at [534, 266] on button "Next" at bounding box center [531, 260] width 42 height 16
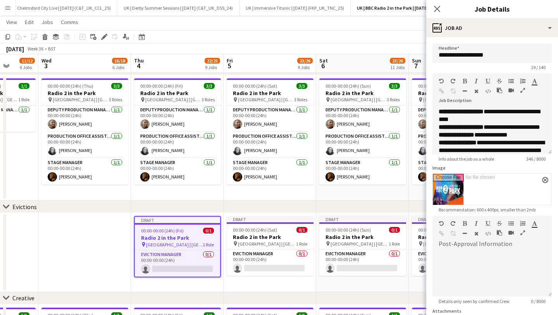
scroll to position [96, 0]
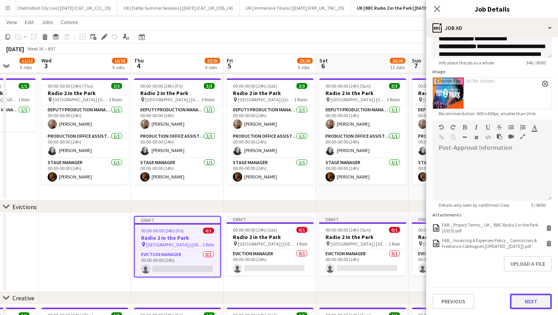
click at [526, 301] on button "Next" at bounding box center [531, 301] width 42 height 16
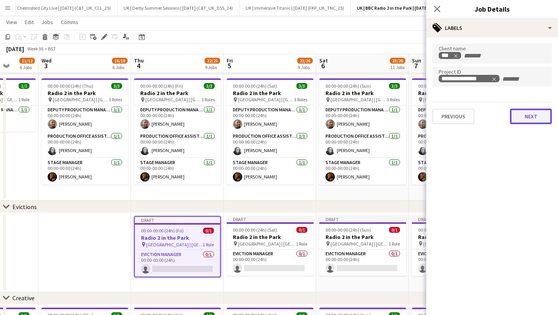
click at [535, 113] on button "Next" at bounding box center [531, 117] width 42 height 16
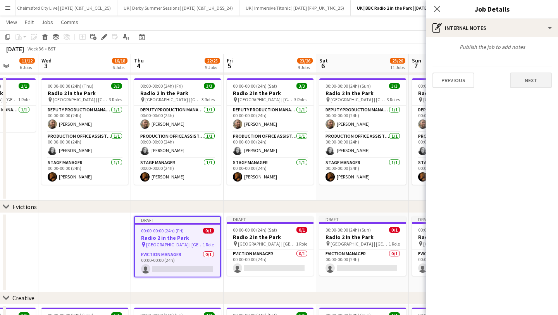
click at [532, 85] on div "Publish the job to add notes Previous Next" at bounding box center [492, 65] width 132 height 57
click at [531, 85] on button "Next" at bounding box center [531, 80] width 42 height 16
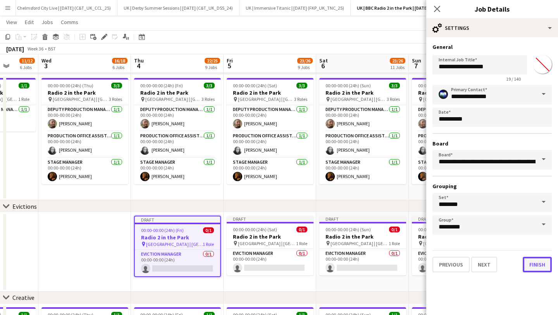
click at [537, 267] on button "Finish" at bounding box center [537, 265] width 29 height 16
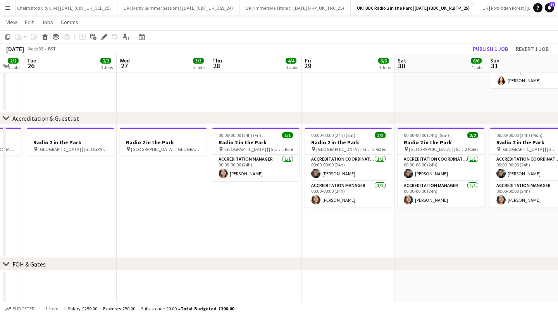
scroll to position [0, 161]
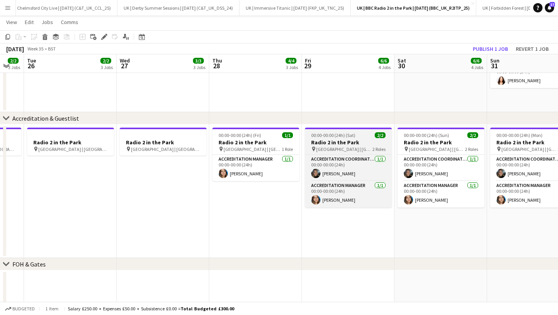
drag, startPoint x: 330, startPoint y: 137, endPoint x: 312, endPoint y: 137, distance: 17.4
click at [330, 137] on span "00:00-00:00 (24h) (Sat)" at bounding box center [333, 135] width 44 height 6
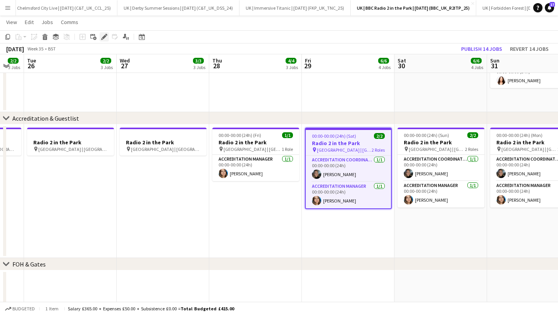
click at [106, 35] on icon at bounding box center [106, 35] width 2 height 2
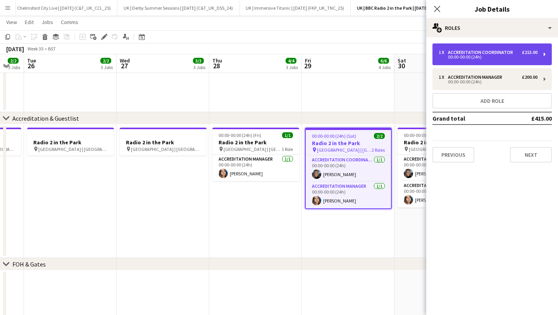
click at [487, 59] on div "00:00-00:00 (24h)" at bounding box center [488, 57] width 99 height 4
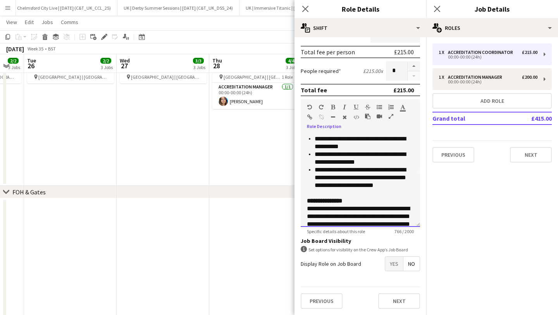
scroll to position [61, 0]
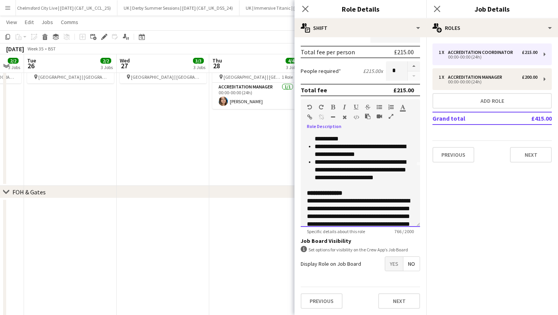
drag, startPoint x: 381, startPoint y: 211, endPoint x: 301, endPoint y: 194, distance: 81.6
click at [301, 194] on div "**********" at bounding box center [360, 180] width 119 height 93
copy div "**********"
drag, startPoint x: 305, startPoint y: 11, endPoint x: 398, endPoint y: 10, distance: 92.7
click at [305, 11] on icon "Close pop-in" at bounding box center [305, 9] width 6 height 6
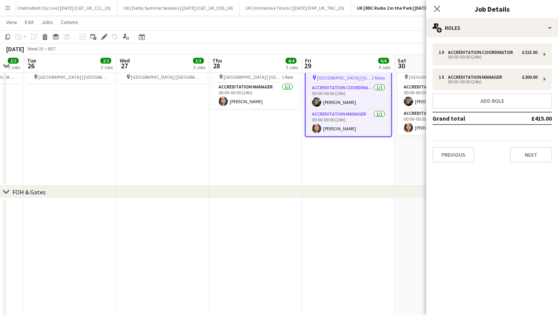
drag, startPoint x: 442, startPoint y: 8, endPoint x: 399, endPoint y: 33, distance: 49.1
click at [442, 8] on app-icon "Close pop-in" at bounding box center [437, 8] width 9 height 9
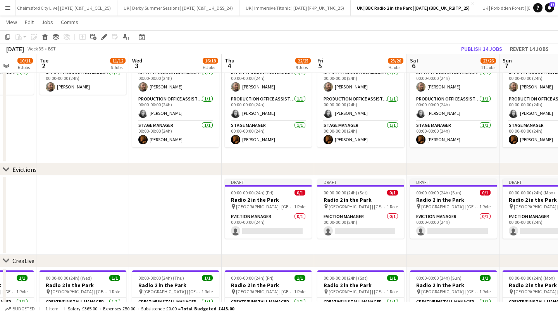
scroll to position [0, 259]
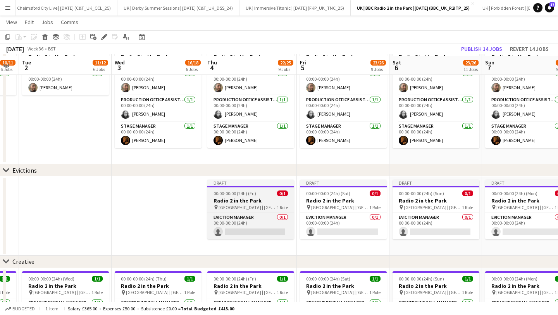
click at [235, 198] on h3 "Radio 2 in the Park" at bounding box center [250, 200] width 87 height 7
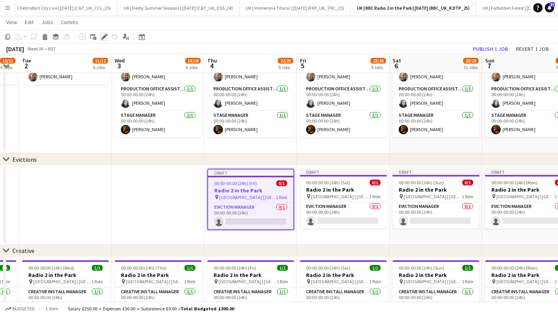
click at [102, 39] on icon at bounding box center [102, 39] width 2 height 2
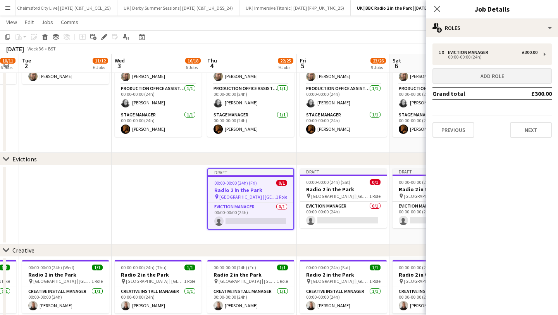
scroll to position [804, 0]
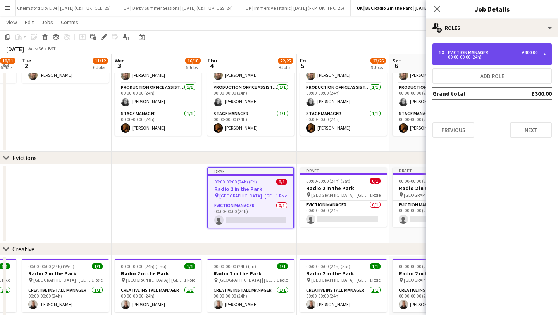
click at [473, 58] on div "00:00-00:00 (24h)" at bounding box center [488, 57] width 99 height 4
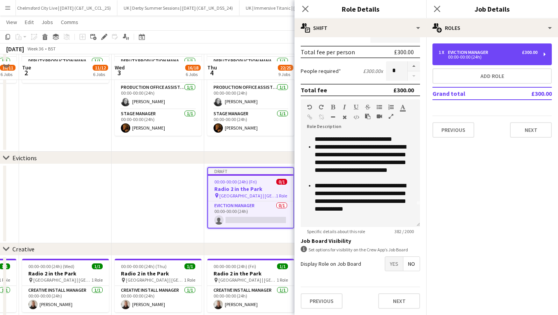
scroll to position [923, 0]
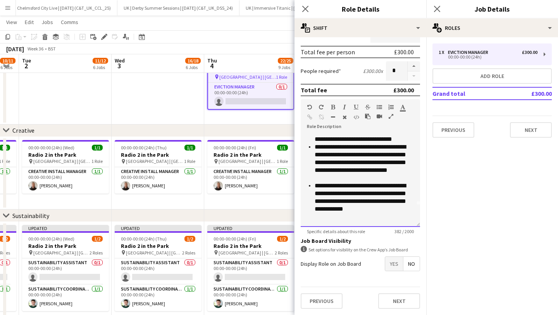
click at [368, 215] on div at bounding box center [360, 217] width 107 height 8
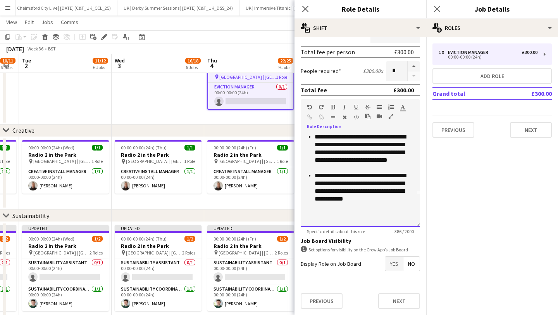
scroll to position [109, 0]
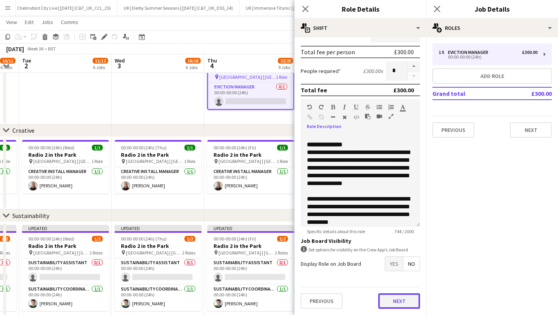
click at [400, 299] on button "Next" at bounding box center [399, 301] width 42 height 16
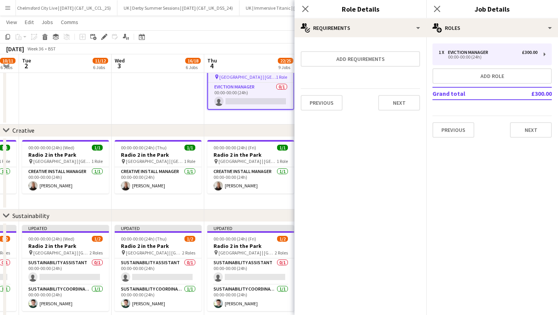
scroll to position [0, 0]
click at [401, 98] on button "Next" at bounding box center [399, 103] width 42 height 16
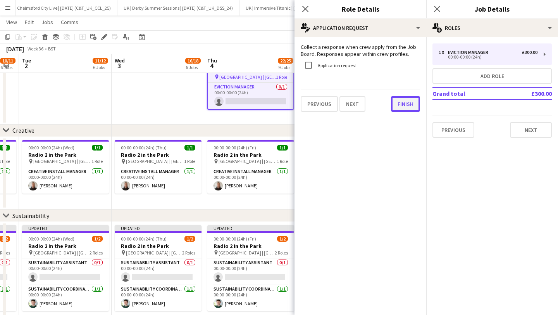
click at [407, 103] on button "Finish" at bounding box center [405, 104] width 29 height 16
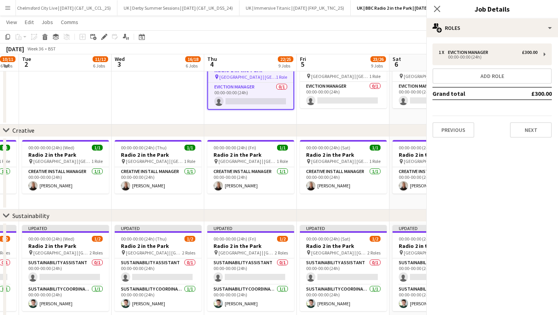
scroll to position [921, 0]
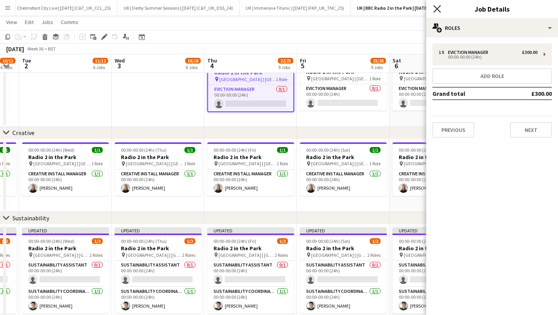
click at [436, 10] on icon at bounding box center [436, 8] width 7 height 7
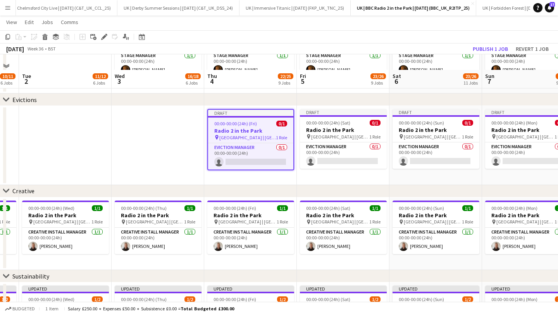
scroll to position [852, 0]
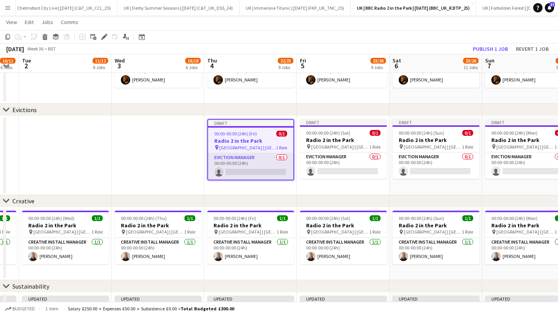
click at [245, 166] on app-card-role "Eviction Manager 0/1 00:00-00:00 (24h) single-neutral-actions" at bounding box center [250, 166] width 85 height 26
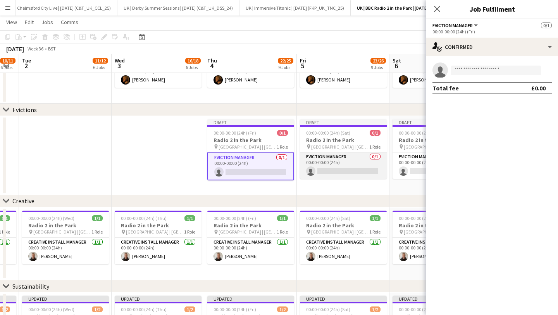
click at [316, 167] on app-card-role "Eviction Manager 0/1 00:00-00:00 (24h) single-neutral-actions" at bounding box center [343, 165] width 87 height 26
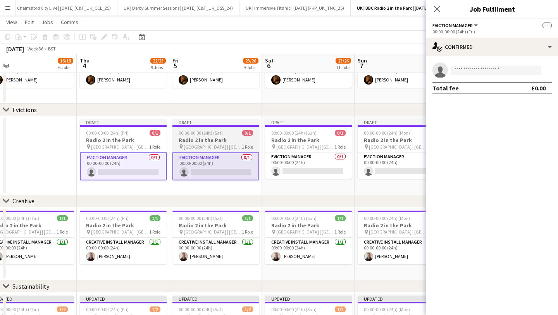
click at [314, 167] on app-card-role "Eviction Manager 0/1 00:00-00:00 (24h) single-neutral-actions" at bounding box center [308, 165] width 87 height 26
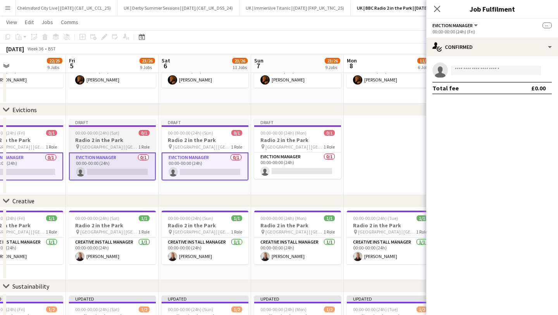
scroll to position [0, 319]
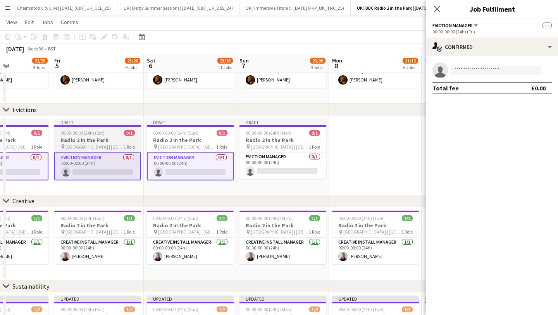
click at [314, 167] on app-card-role "Eviction Manager 0/1 00:00-00:00 (24h) single-neutral-actions" at bounding box center [283, 165] width 87 height 26
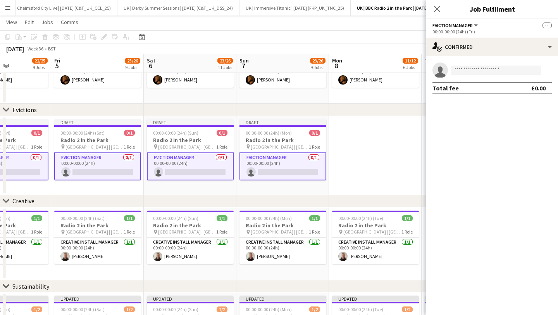
click at [438, 9] on icon "Close pop-in" at bounding box center [437, 9] width 6 height 6
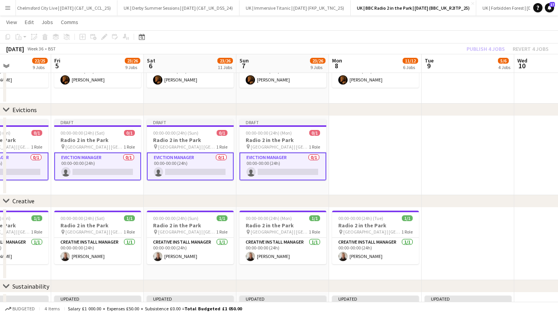
click at [281, 164] on app-card-role "Eviction Manager 0/1 00:00-00:00 (24h) single-neutral-actions" at bounding box center [283, 166] width 87 height 28
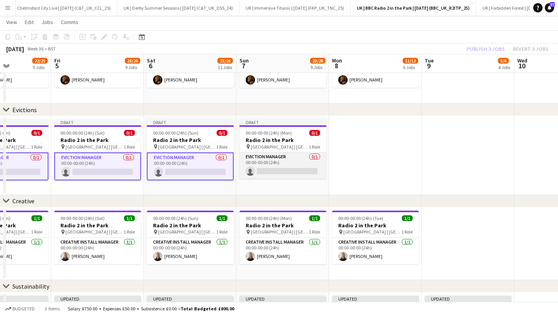
click at [285, 167] on app-card-role "Eviction Manager 0/1 00:00-00:00 (24h) single-neutral-actions" at bounding box center [283, 165] width 87 height 26
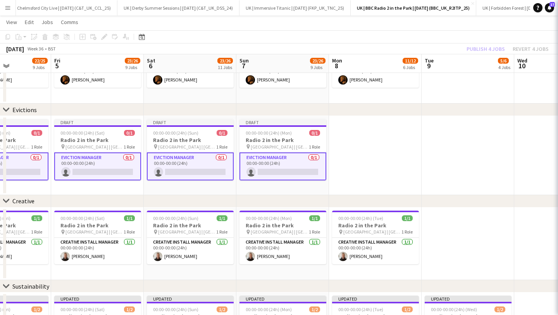
scroll to position [856, 0]
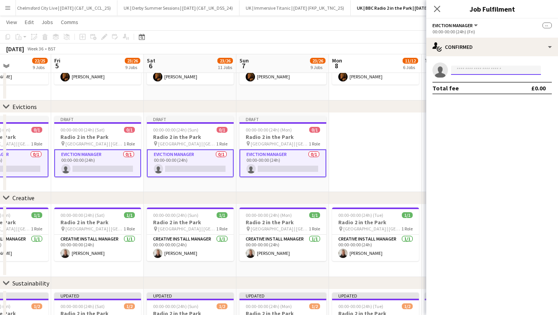
click at [493, 69] on input at bounding box center [496, 70] width 90 height 9
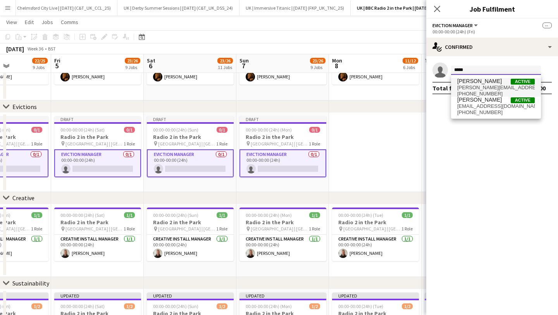
type input "*****"
click at [486, 89] on span "harry@completeevents.uk" at bounding box center [496, 88] width 78 height 6
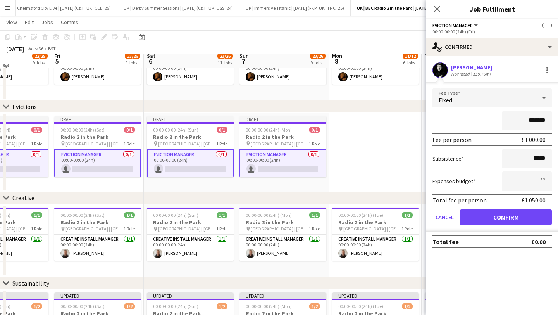
scroll to position [851, 0]
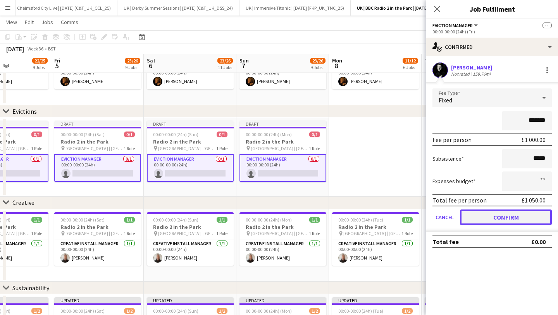
click at [502, 212] on button "Confirm" at bounding box center [506, 217] width 92 height 16
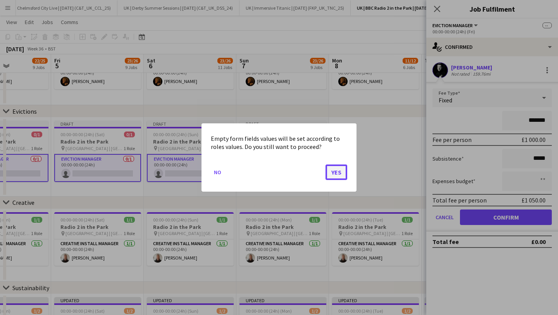
click at [331, 176] on button "Yes" at bounding box center [337, 172] width 22 height 16
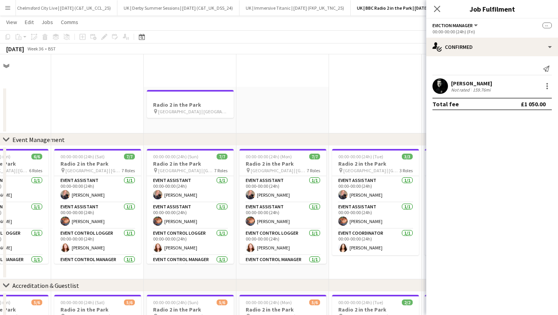
scroll to position [0, 318]
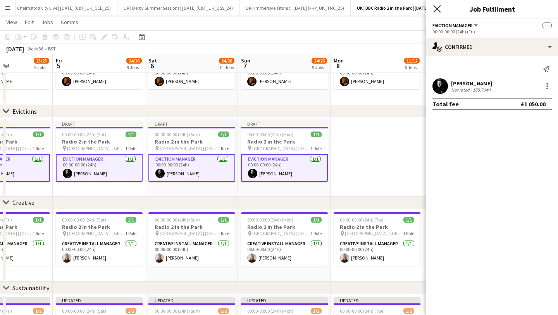
click at [437, 8] on icon "Close pop-in" at bounding box center [436, 8] width 7 height 7
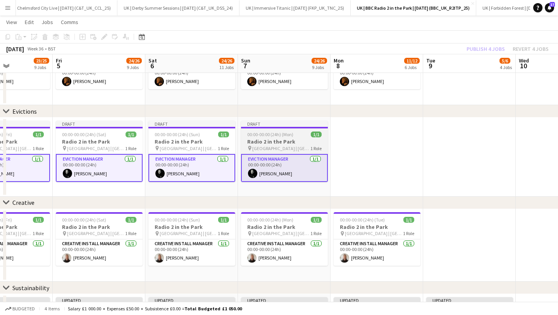
click at [274, 143] on h3 "Radio 2 in the Park" at bounding box center [284, 141] width 87 height 7
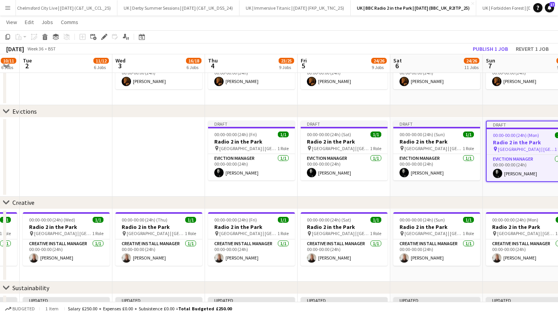
scroll to position [0, 216]
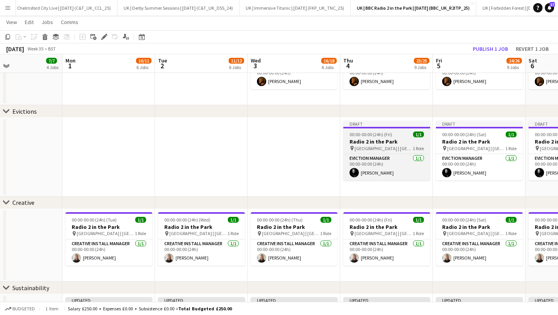
click at [362, 139] on h3 "Radio 2 in the Park" at bounding box center [386, 141] width 87 height 7
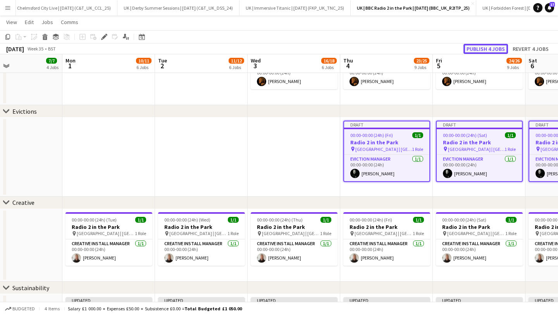
click at [482, 49] on button "Publish 4 jobs" at bounding box center [486, 49] width 45 height 10
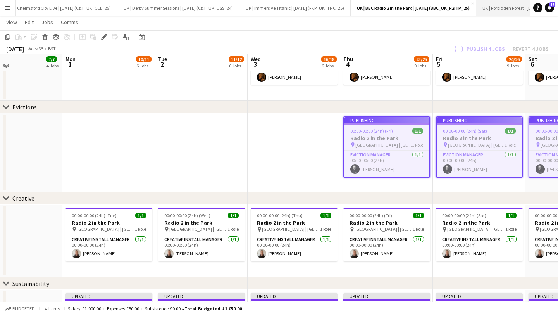
scroll to position [858, 0]
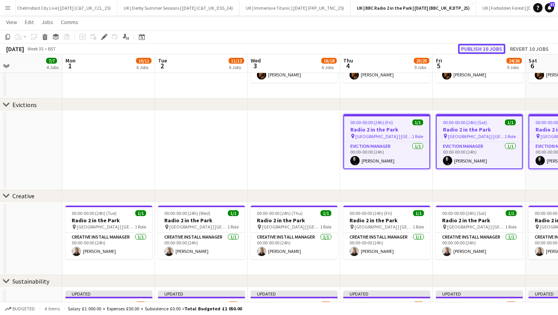
click at [479, 46] on button "Publish 10 jobs" at bounding box center [481, 49] width 47 height 10
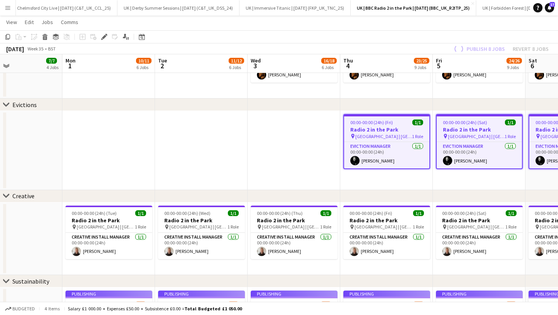
scroll to position [948, 0]
